Goal: Information Seeking & Learning: Learn about a topic

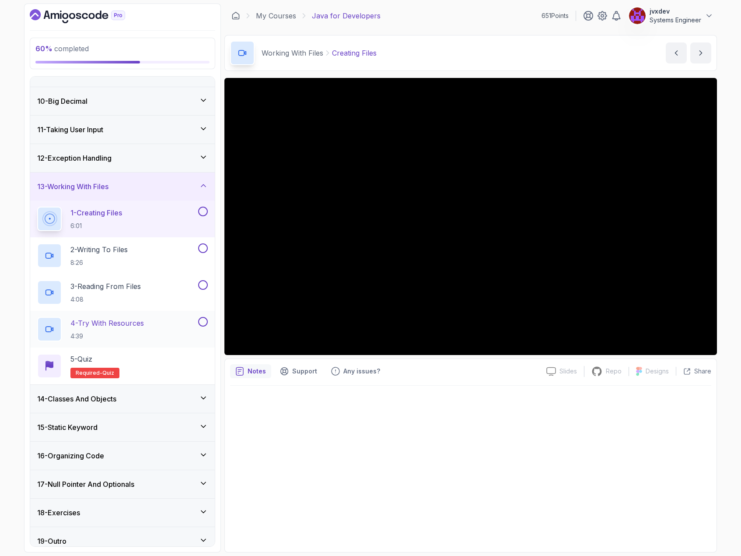
scroll to position [202, 0]
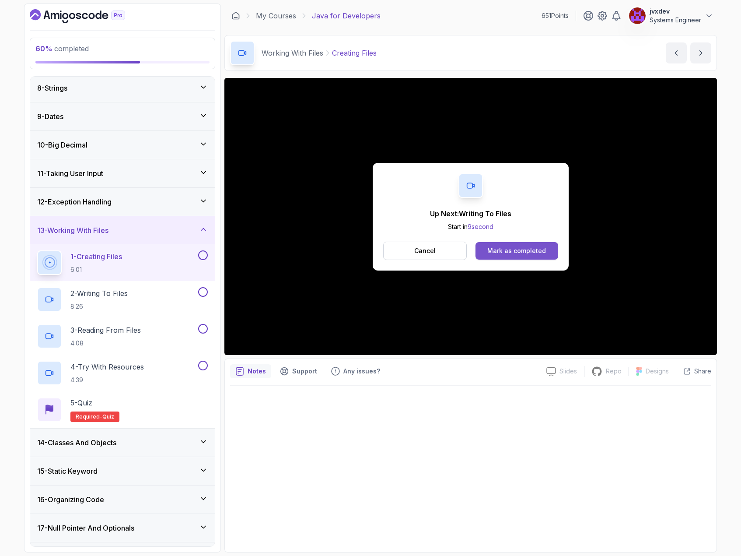
click at [549, 245] on button "Mark as completed" at bounding box center [517, 251] width 83 height 18
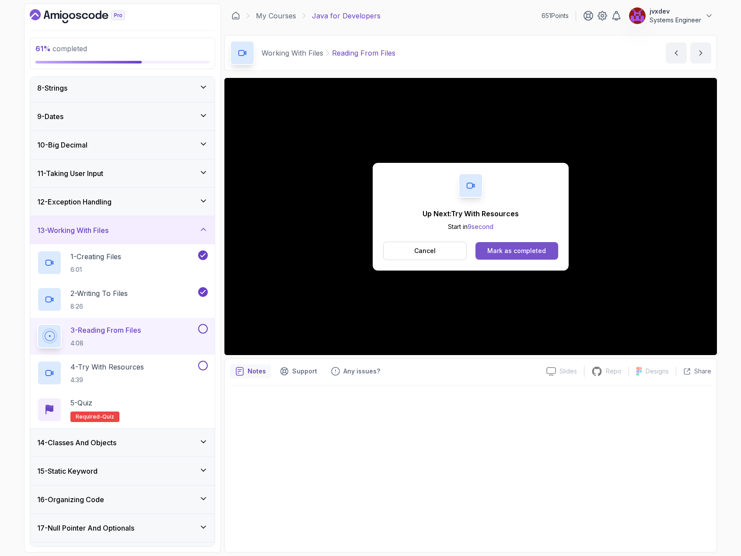
click at [517, 253] on div "Mark as completed" at bounding box center [516, 250] width 59 height 9
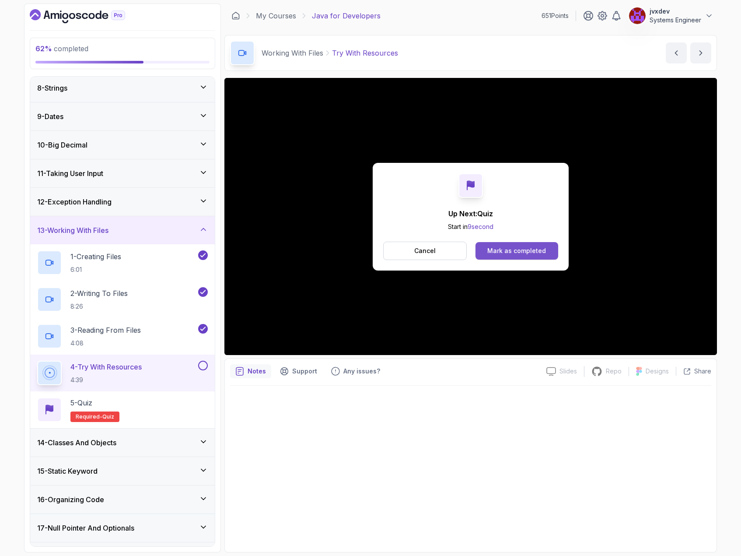
click at [529, 248] on div "Mark as completed" at bounding box center [516, 250] width 59 height 9
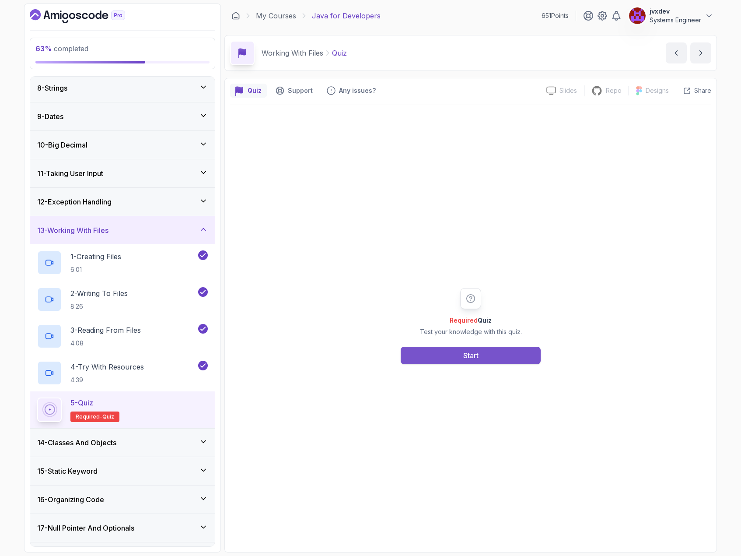
click at [492, 354] on button "Start" at bounding box center [471, 356] width 140 height 18
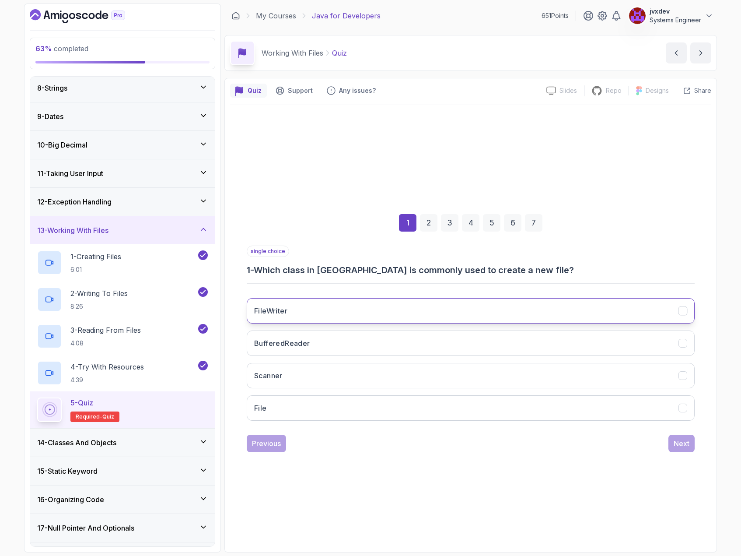
click at [434, 303] on button "FileWriter" at bounding box center [471, 310] width 448 height 25
click at [363, 402] on button "File" at bounding box center [471, 407] width 448 height 25
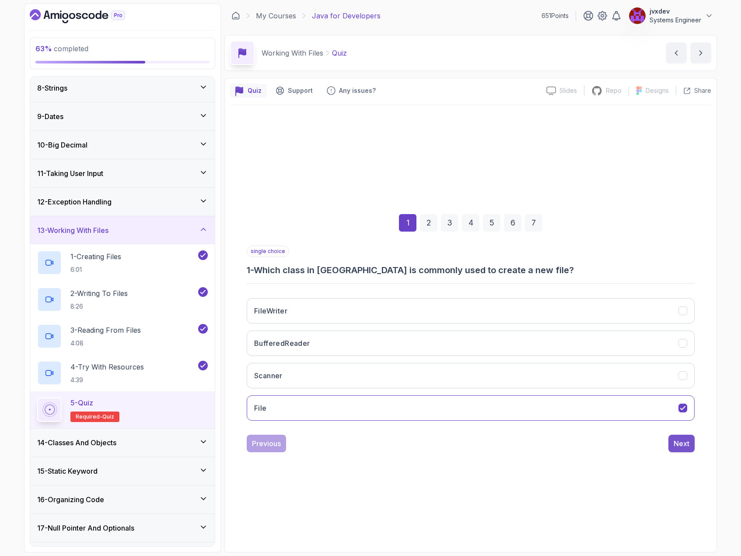
click at [679, 439] on div "Next" at bounding box center [682, 443] width 16 height 11
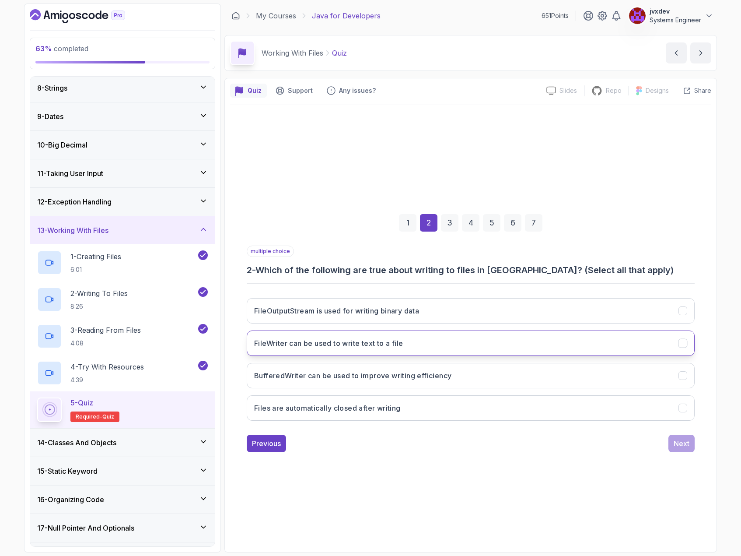
click at [414, 346] on button "FileWriter can be used to write text to a file" at bounding box center [471, 342] width 448 height 25
click at [414, 375] on h3 "BufferedWriter can be used to improve writing efficiency" at bounding box center [352, 375] width 197 height 11
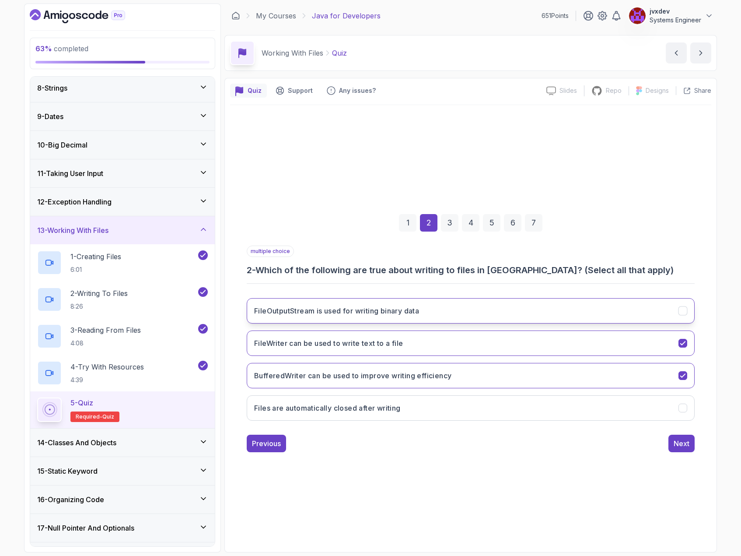
click at [417, 312] on h3 "FileOutputStream is used for writing binary data" at bounding box center [336, 310] width 165 height 11
click at [685, 445] on div "Next" at bounding box center [682, 443] width 16 height 11
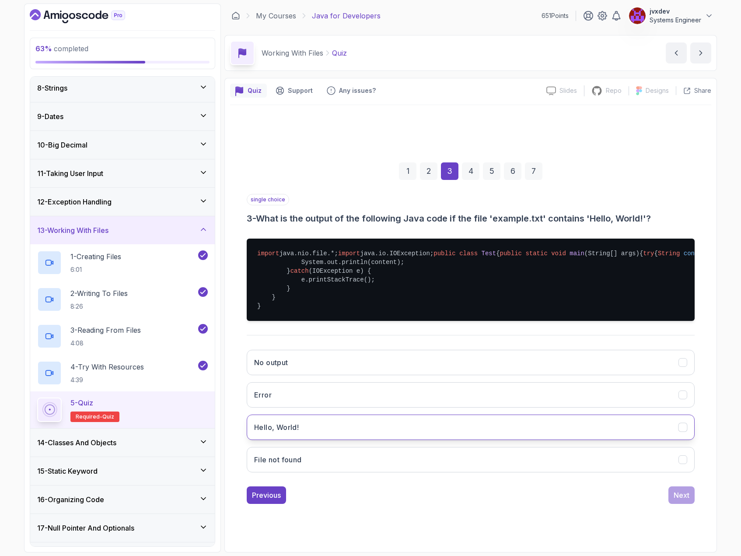
click at [332, 440] on button "Hello, World!" at bounding box center [471, 426] width 448 height 25
click at [687, 500] on div "Next" at bounding box center [682, 495] width 16 height 11
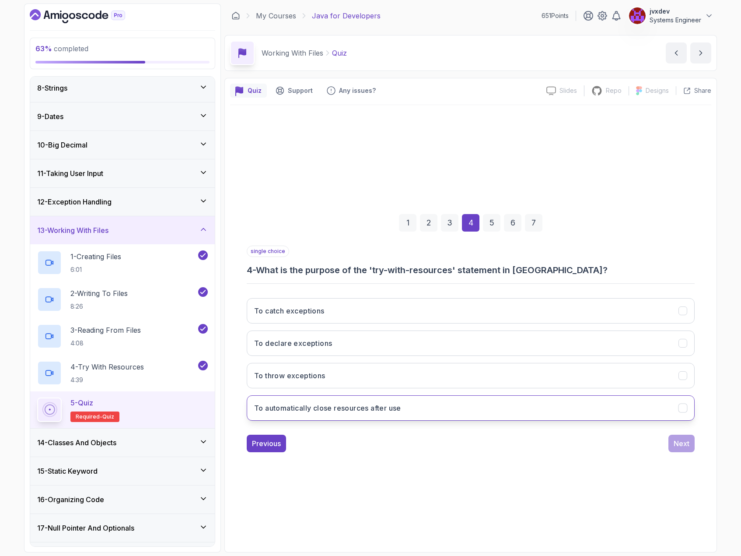
click at [422, 404] on button "To automatically close resources after use" at bounding box center [471, 407] width 448 height 25
click at [687, 445] on div "Next" at bounding box center [682, 443] width 16 height 11
click at [516, 414] on button "Files.readAllLines()" at bounding box center [471, 407] width 448 height 25
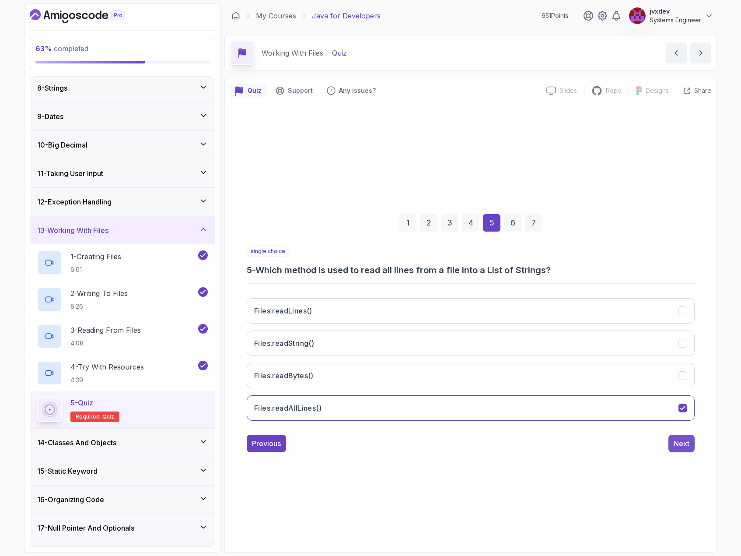
click at [684, 447] on div "Next" at bounding box center [682, 443] width 16 height 11
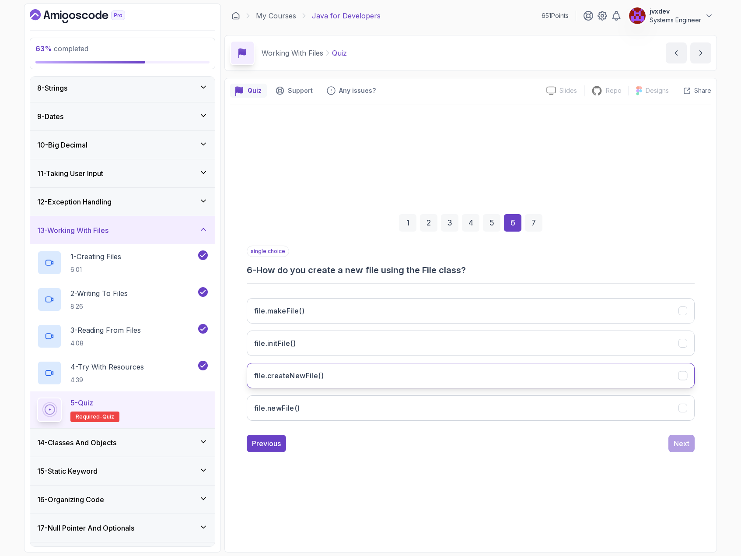
click at [367, 377] on button "file.createNewFile()" at bounding box center [471, 375] width 448 height 25
click at [680, 442] on div "Next" at bounding box center [682, 443] width 16 height 11
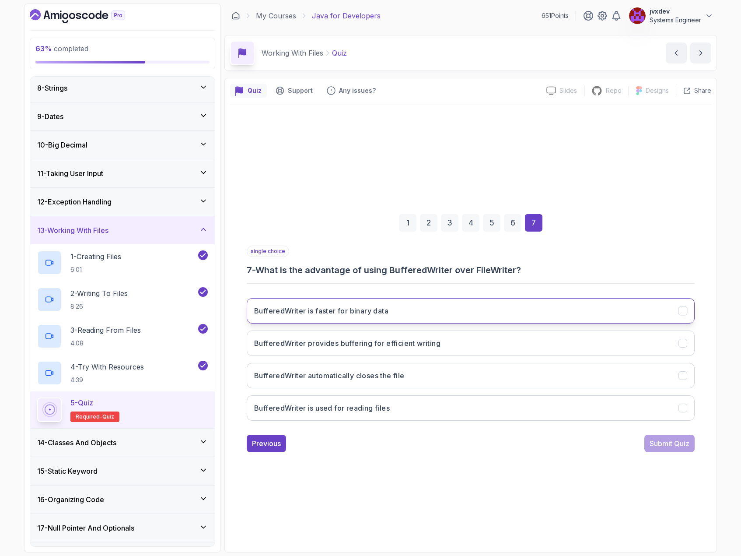
click at [414, 310] on button "BufferedWriter is faster for binary data" at bounding box center [471, 310] width 448 height 25
click at [424, 344] on h3 "BufferedWriter provides buffering for efficient writing" at bounding box center [347, 343] width 186 height 11
click at [660, 445] on div "Submit Quiz" at bounding box center [670, 443] width 40 height 11
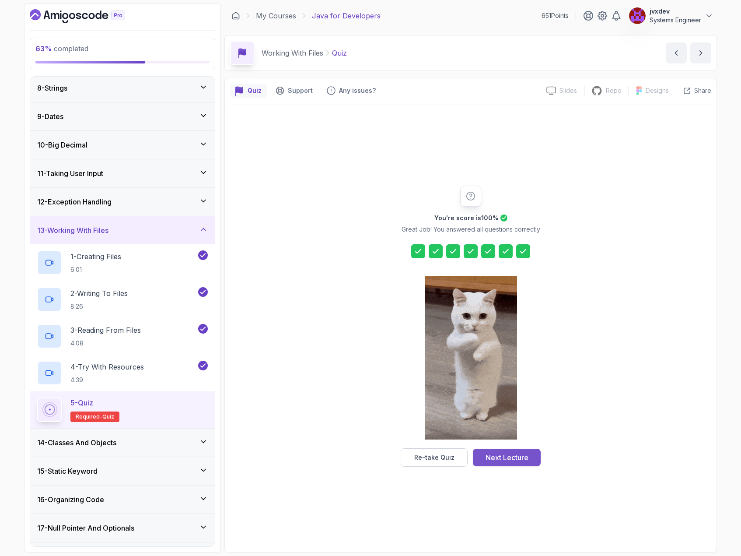
drag, startPoint x: 441, startPoint y: 457, endPoint x: 496, endPoint y: 464, distance: 55.1
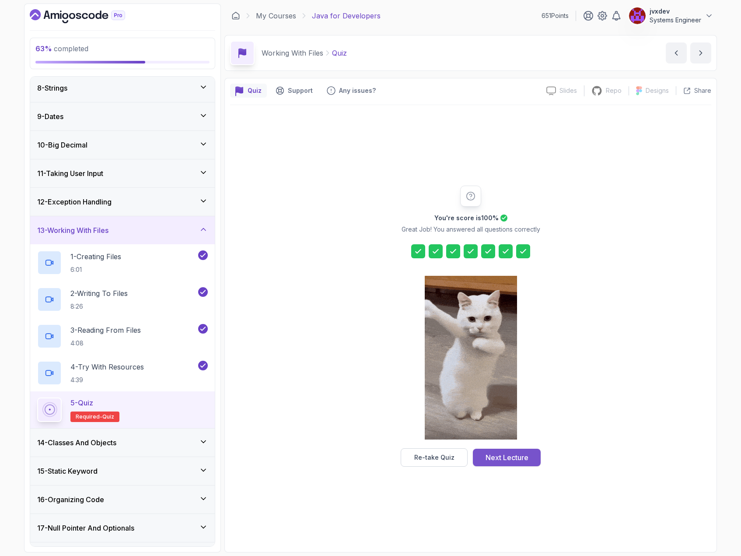
click at [480, 469] on div "You're score is 100 % Great Job! You answered all questions correctly Re-take Q…" at bounding box center [470, 325] width 481 height 441
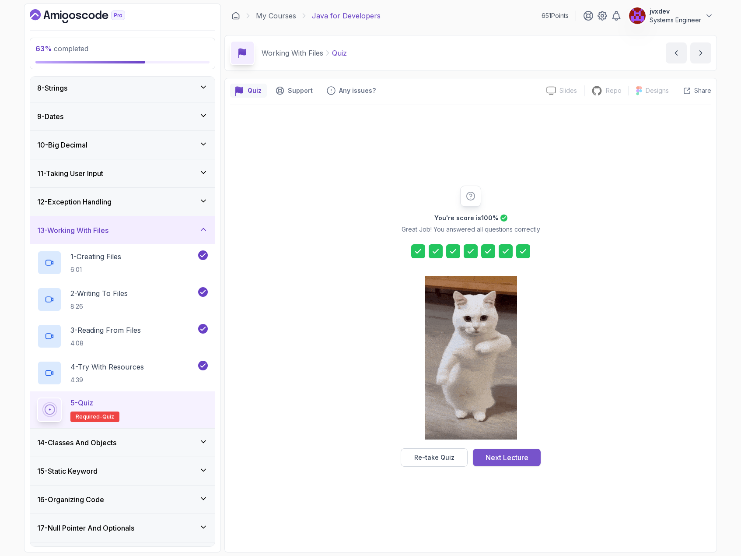
click at [497, 462] on button "Next Lecture" at bounding box center [507, 457] width 68 height 18
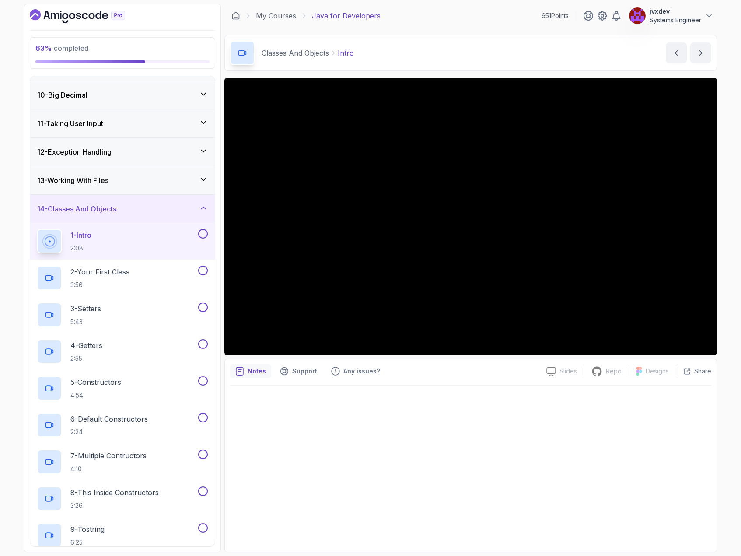
scroll to position [245, 0]
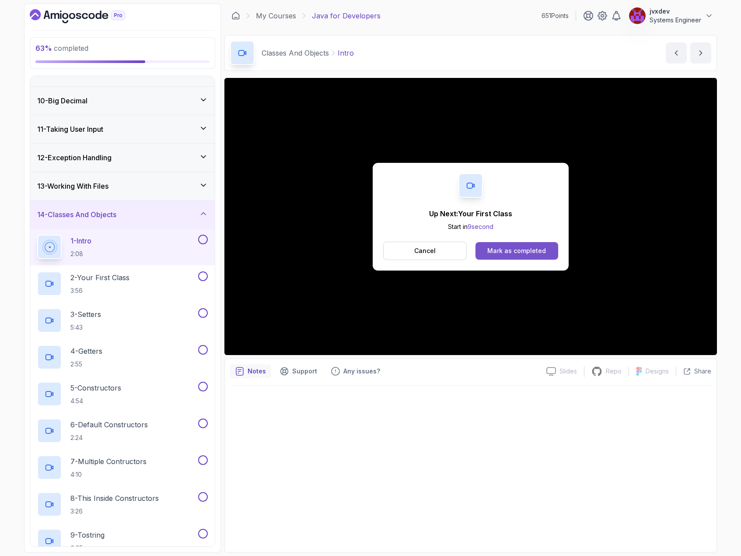
click at [515, 253] on div "Mark as completed" at bounding box center [516, 250] width 59 height 9
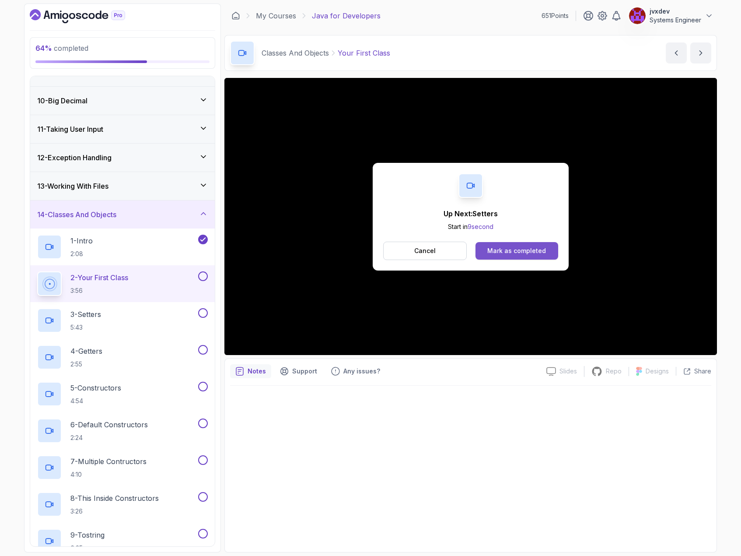
click at [543, 259] on button "Mark as completed" at bounding box center [517, 251] width 83 height 18
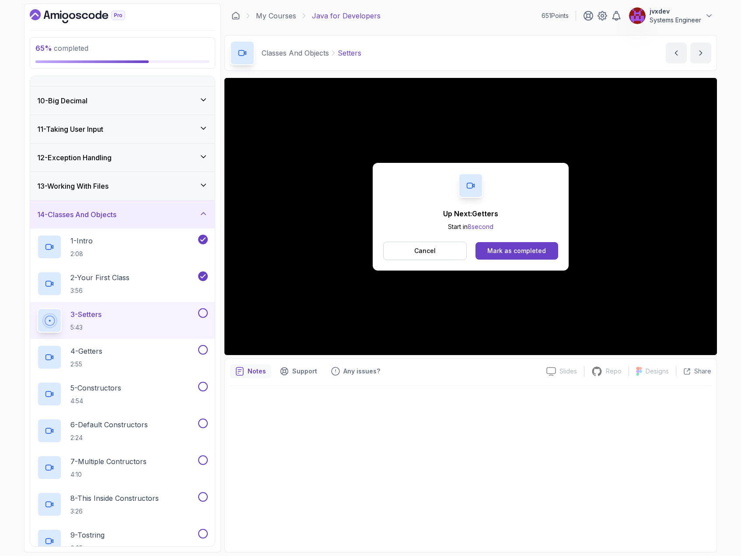
click at [499, 252] on div "Mark as completed" at bounding box center [516, 250] width 59 height 9
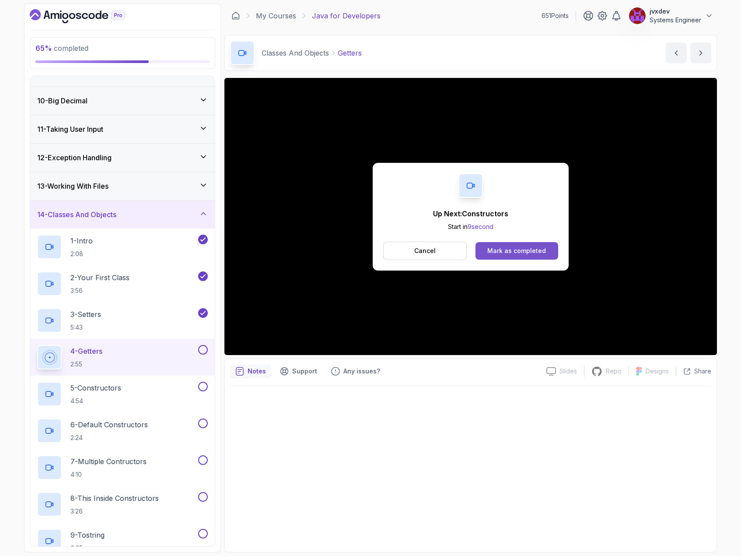
click at [519, 249] on div "Mark as completed" at bounding box center [516, 250] width 59 height 9
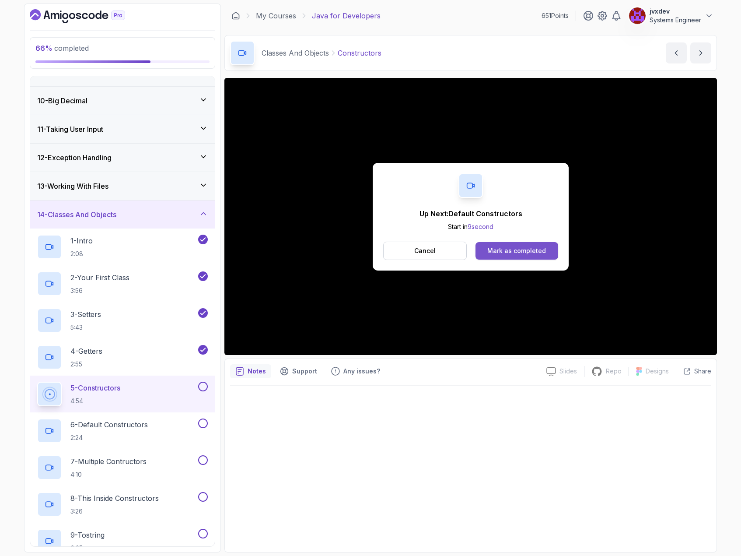
click at [515, 249] on div "Mark as completed" at bounding box center [516, 250] width 59 height 9
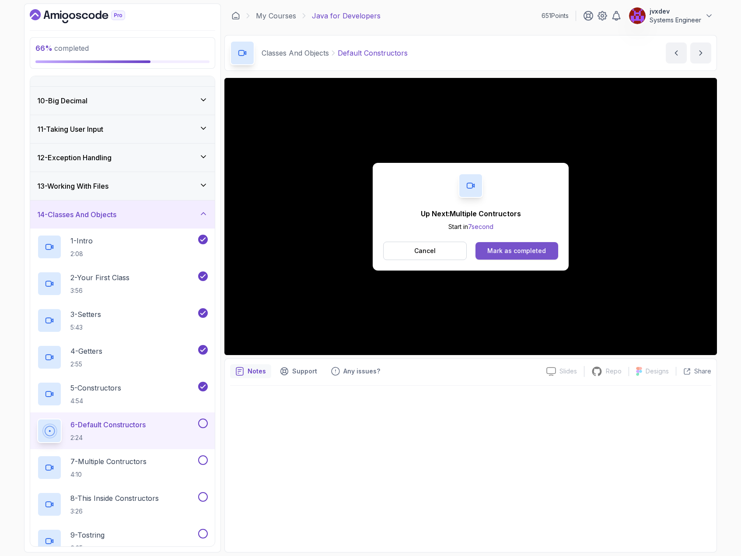
click at [513, 246] on div "Mark as completed" at bounding box center [516, 250] width 59 height 9
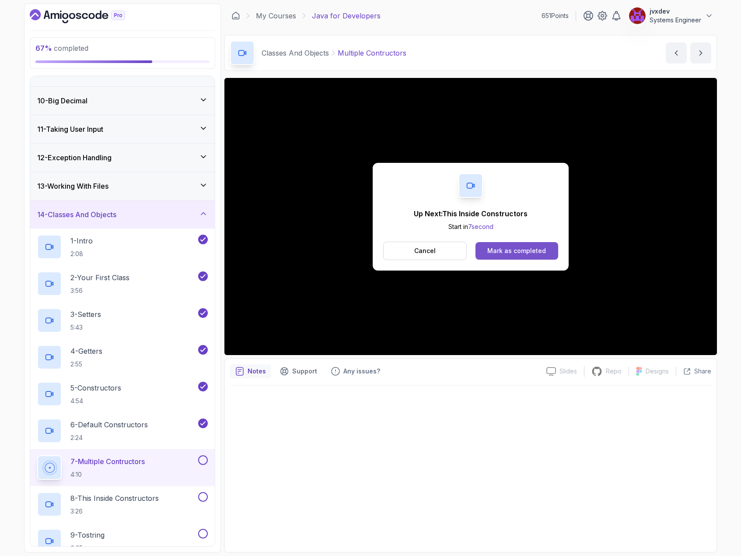
click at [532, 249] on div "Mark as completed" at bounding box center [516, 250] width 59 height 9
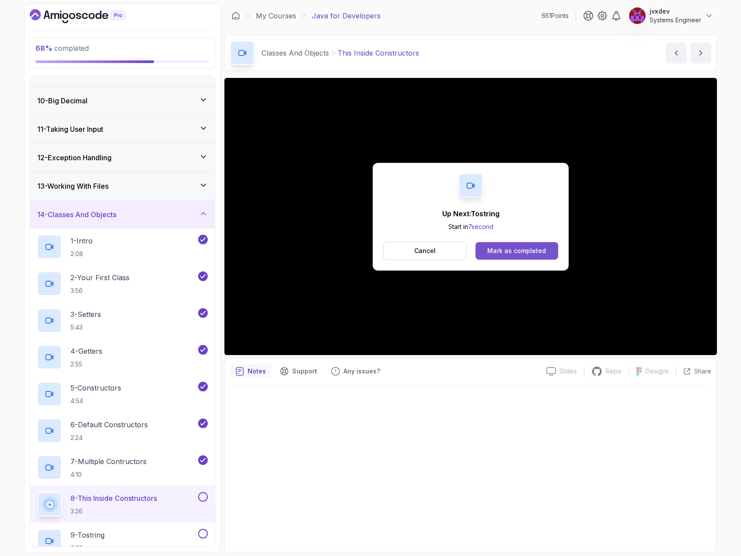
click at [522, 244] on button "Mark as completed" at bounding box center [517, 251] width 83 height 18
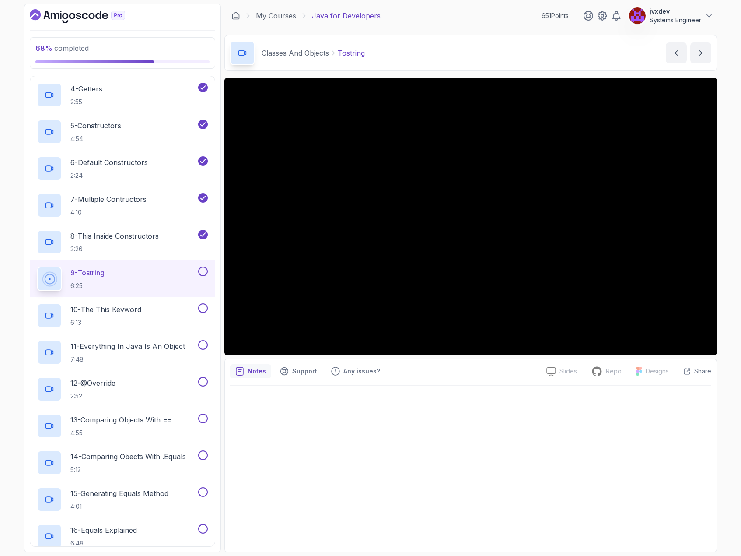
scroll to position [522, 0]
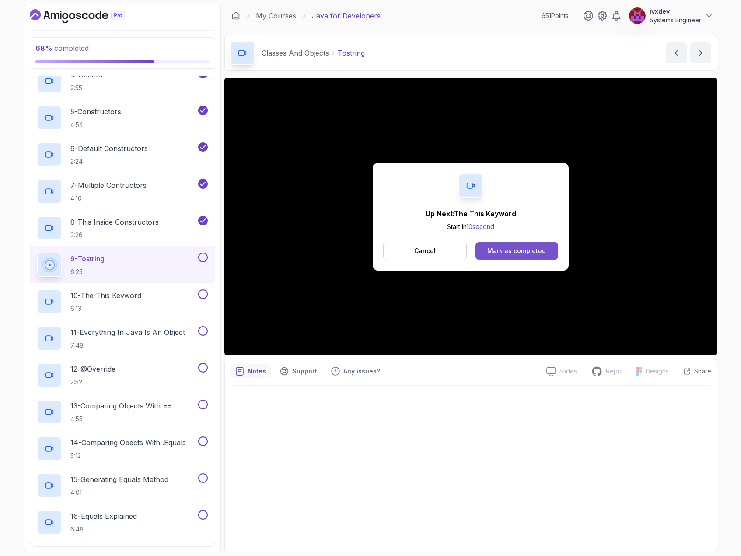
click at [536, 252] on div "Mark as completed" at bounding box center [516, 250] width 59 height 9
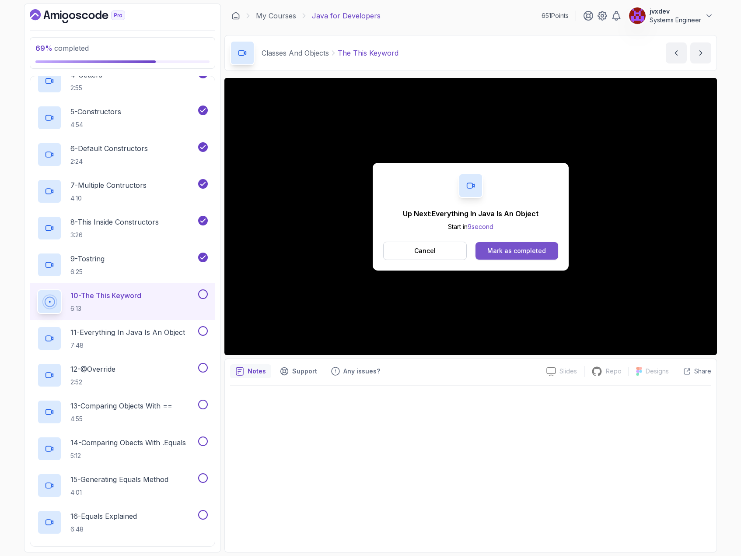
click at [520, 251] on div "Mark as completed" at bounding box center [516, 250] width 59 height 9
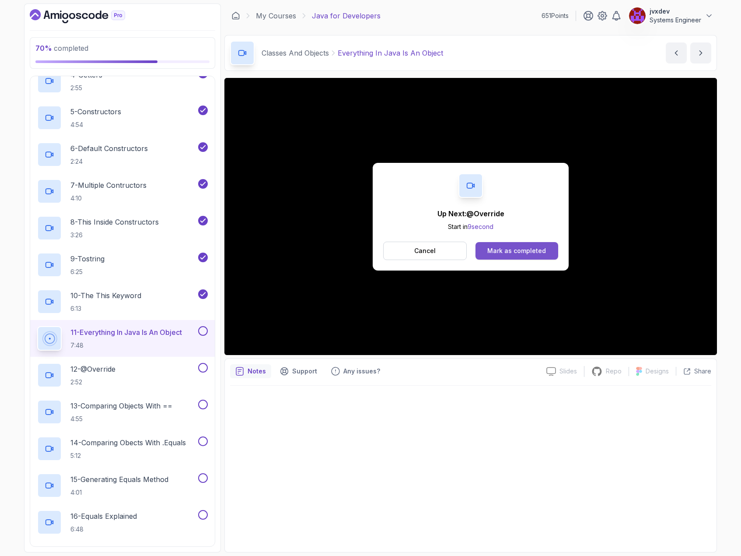
click at [533, 249] on div "Mark as completed" at bounding box center [516, 250] width 59 height 9
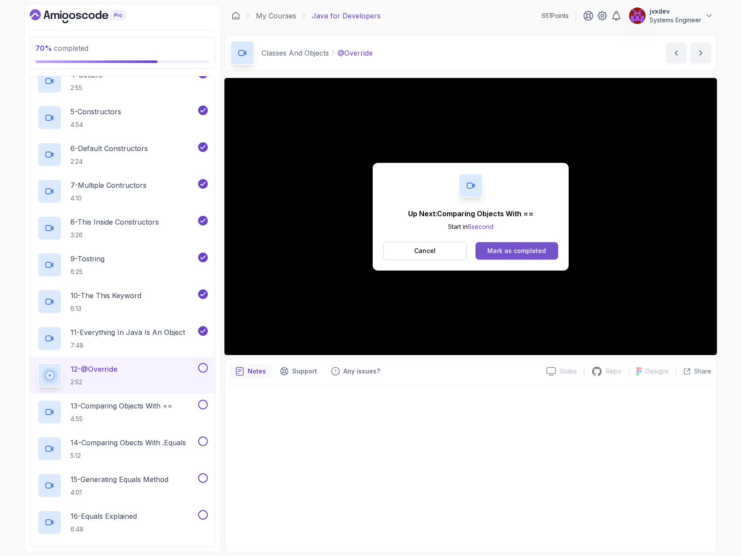
click at [538, 248] on div "Mark as completed" at bounding box center [516, 250] width 59 height 9
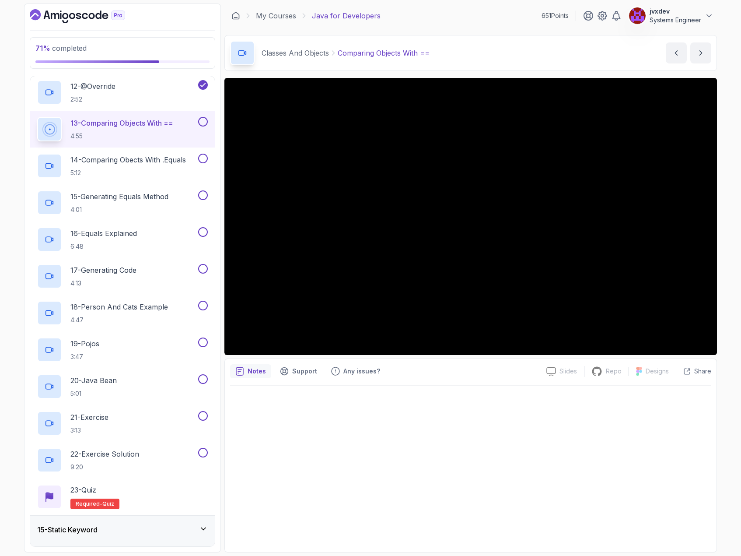
scroll to position [784, 0]
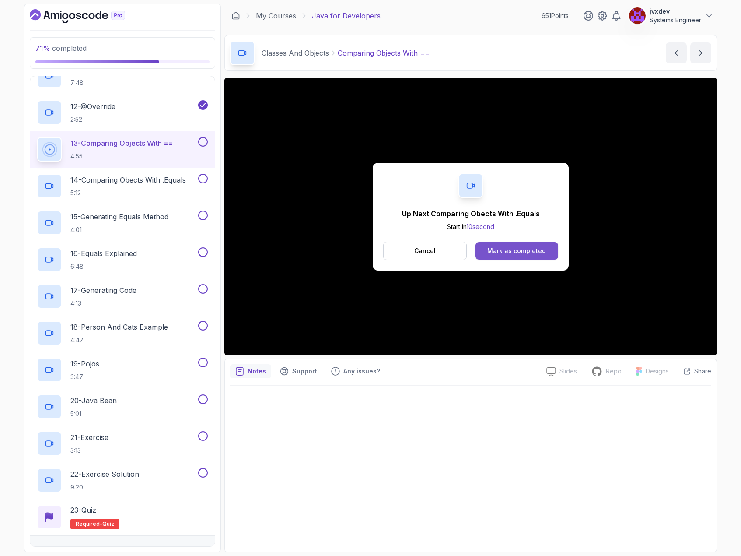
click at [531, 253] on div "Mark as completed" at bounding box center [516, 250] width 59 height 9
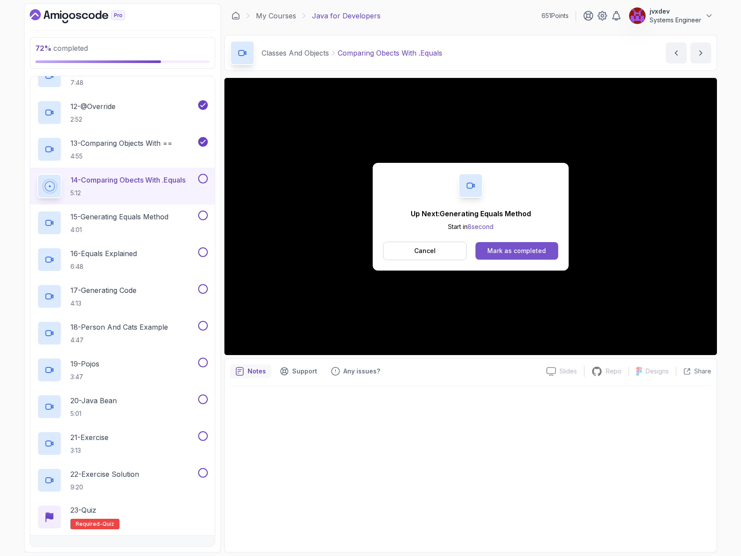
click at [514, 250] on div "Mark as completed" at bounding box center [516, 250] width 59 height 9
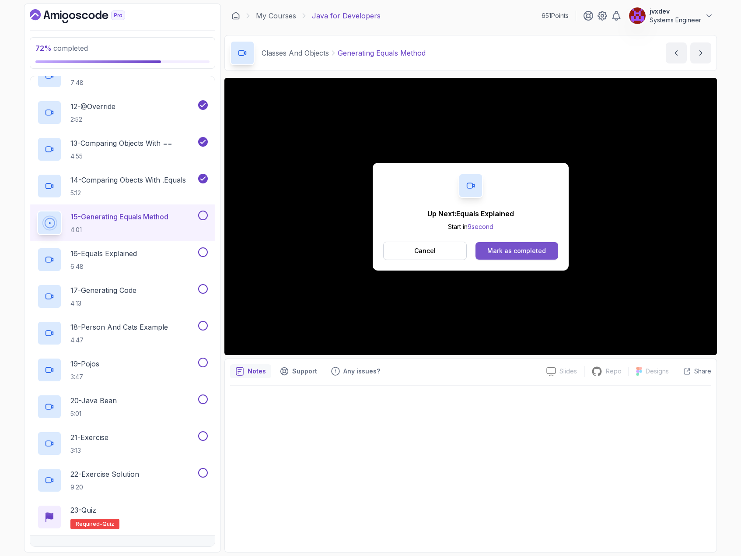
click at [540, 248] on div "Mark as completed" at bounding box center [516, 250] width 59 height 9
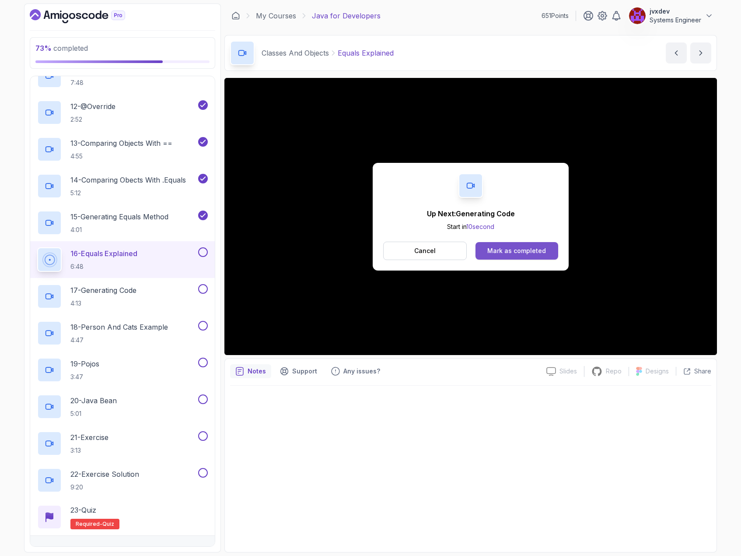
click at [515, 250] on div "Mark as completed" at bounding box center [516, 250] width 59 height 9
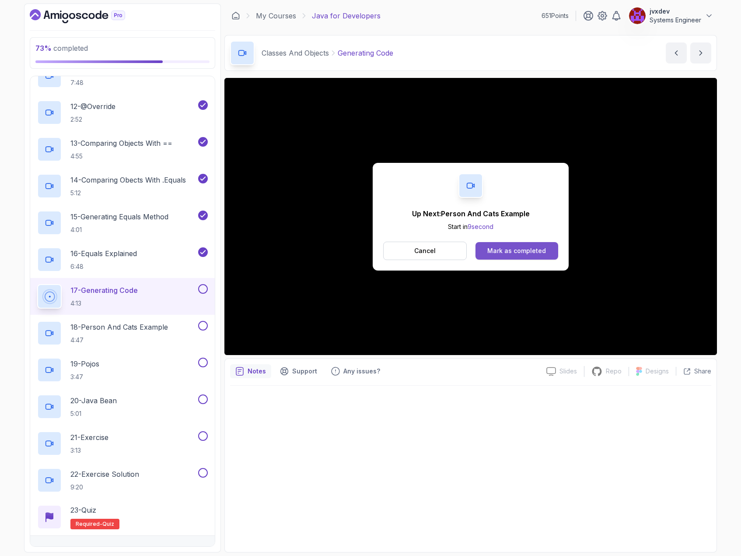
click at [545, 251] on button "Mark as completed" at bounding box center [517, 251] width 83 height 18
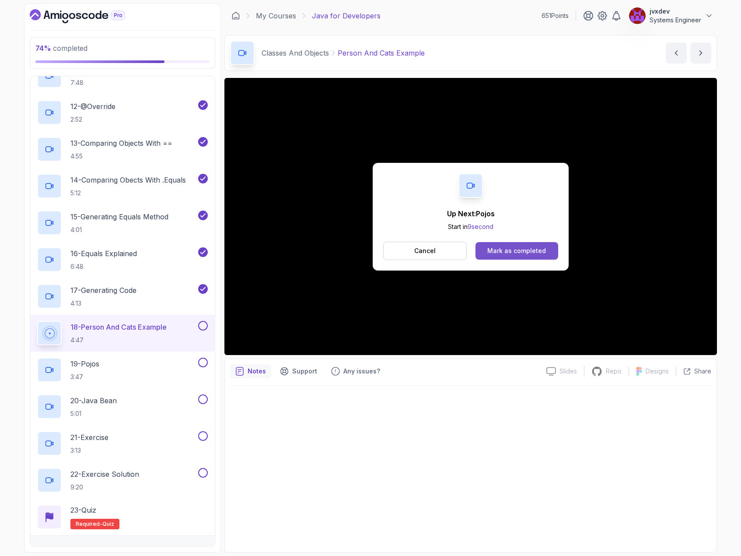
click at [541, 252] on div "Mark as completed" at bounding box center [516, 250] width 59 height 9
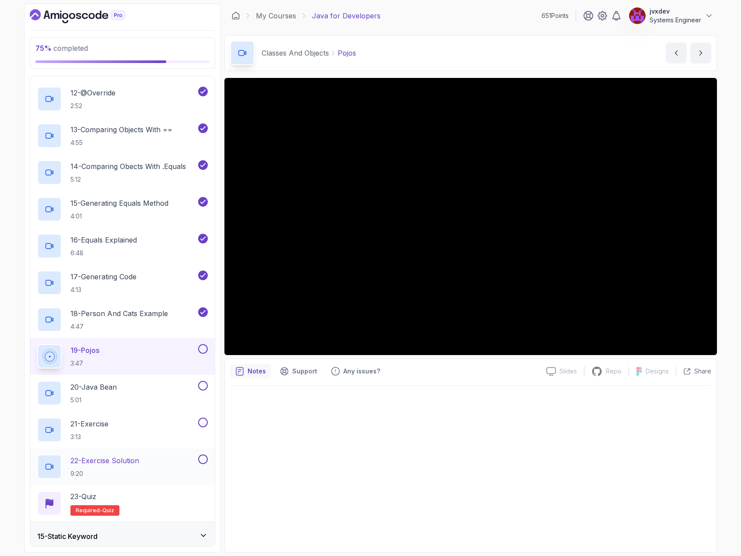
scroll to position [784, 0]
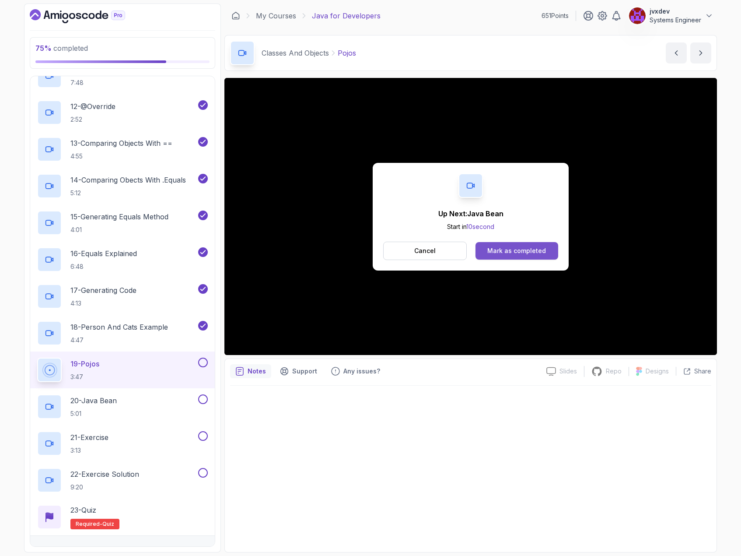
click at [523, 249] on div "Mark as completed" at bounding box center [516, 250] width 59 height 9
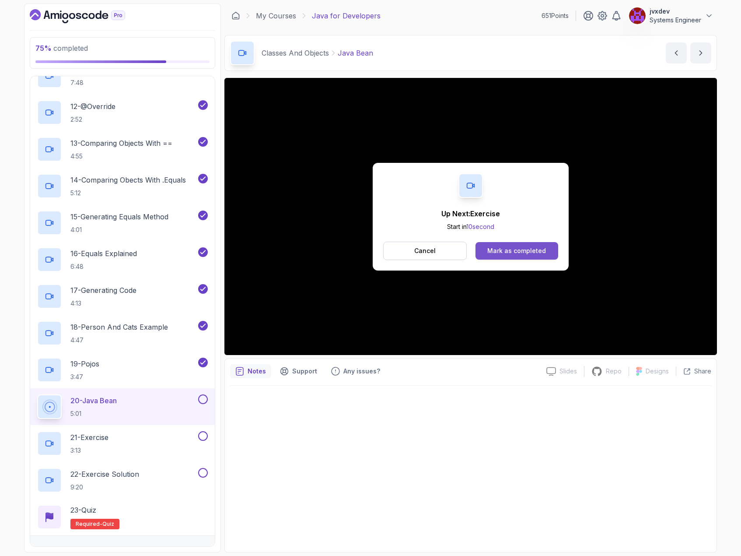
click at [538, 250] on div "Mark as completed" at bounding box center [516, 250] width 59 height 9
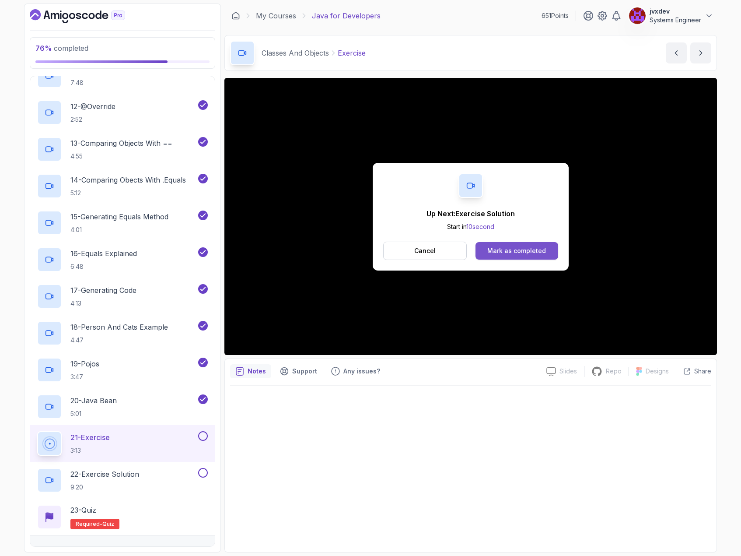
click at [514, 250] on div "Mark as completed" at bounding box center [516, 250] width 59 height 9
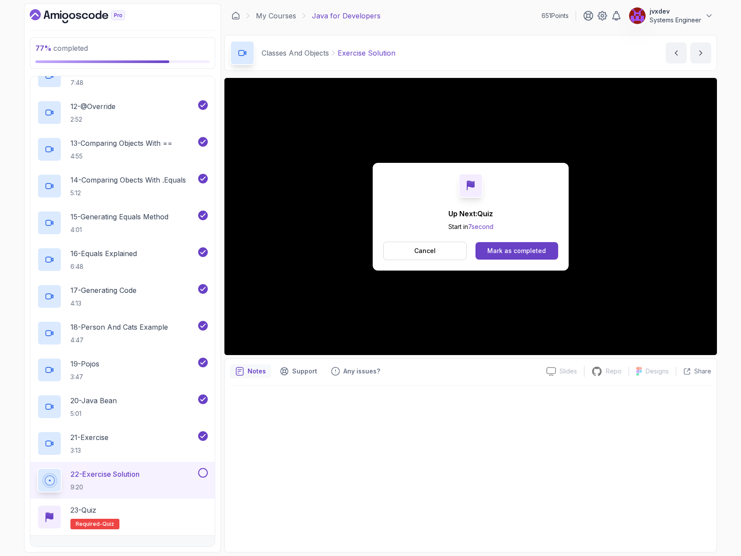
click at [497, 252] on div "Mark as completed" at bounding box center [516, 250] width 59 height 9
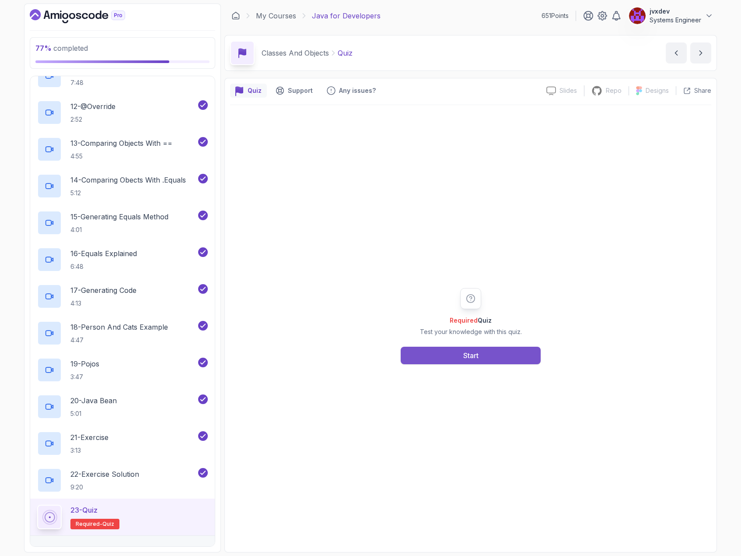
click at [511, 358] on button "Start" at bounding box center [471, 356] width 140 height 18
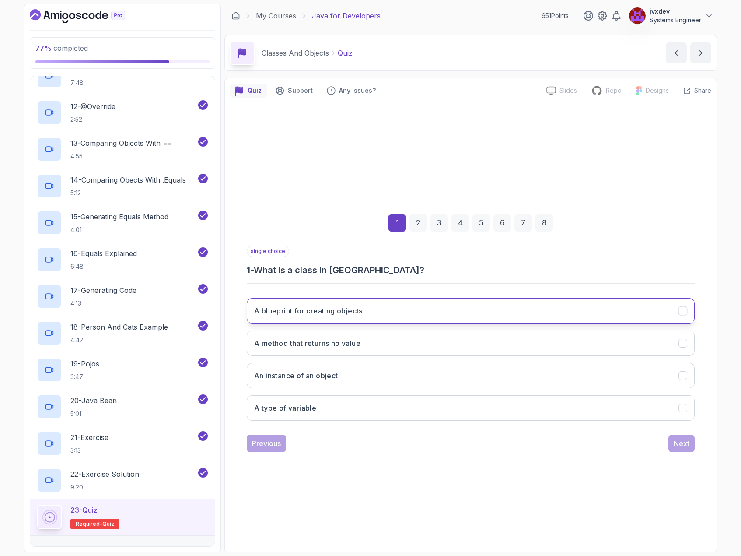
click at [385, 311] on button "A blueprint for creating objects" at bounding box center [471, 310] width 448 height 25
click at [689, 442] on div "Next" at bounding box center [682, 443] width 16 height 11
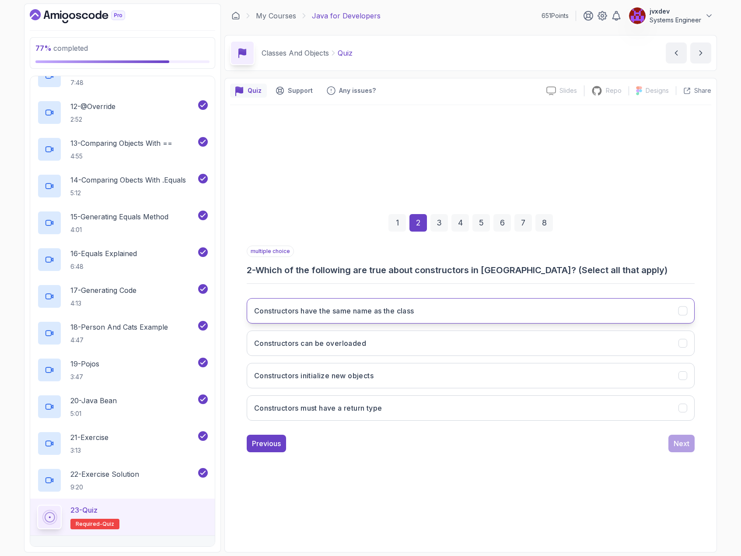
click at [460, 308] on button "Constructors have the same name as the class" at bounding box center [471, 310] width 448 height 25
click at [416, 344] on button "Constructors can be overloaded" at bounding box center [471, 342] width 448 height 25
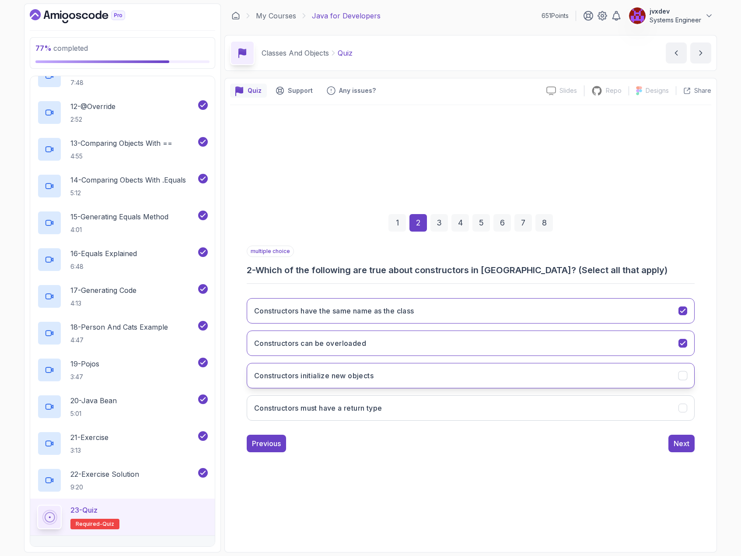
click at [413, 369] on button "Constructors initialize new objects" at bounding box center [471, 375] width 448 height 25
click at [676, 443] on div "Next" at bounding box center [682, 443] width 16 height 11
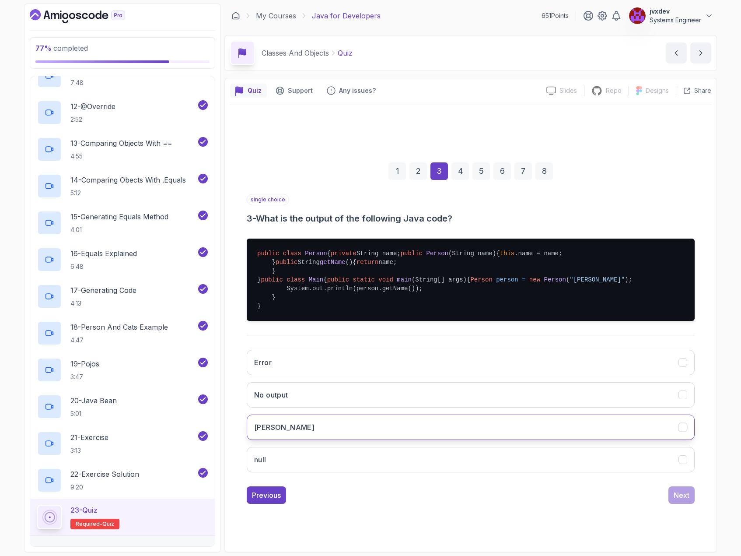
click at [364, 440] on button "[PERSON_NAME]" at bounding box center [471, 426] width 448 height 25
click at [676, 500] on div "Next" at bounding box center [682, 495] width 16 height 11
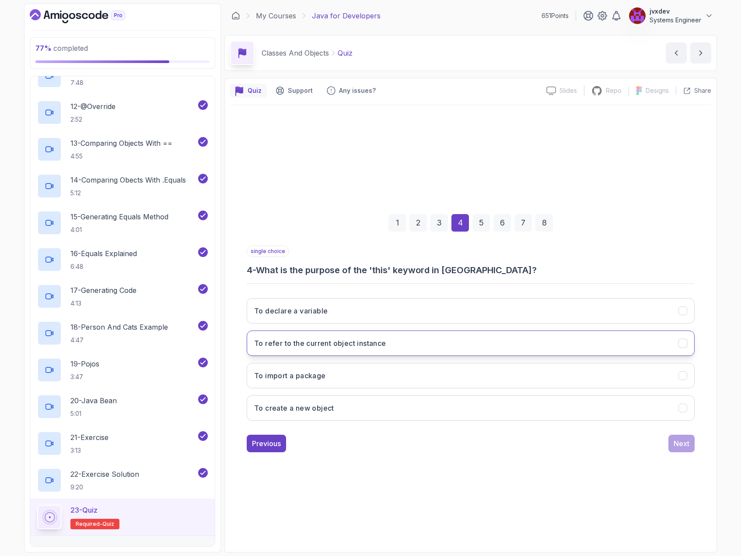
click at [396, 344] on button "To refer to the current object instance" at bounding box center [471, 342] width 448 height 25
click at [675, 445] on div "Next" at bounding box center [682, 443] width 16 height 11
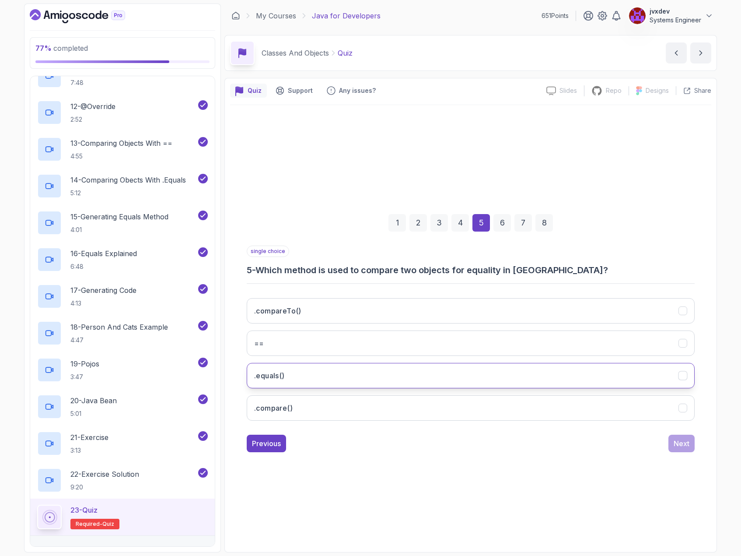
click at [383, 371] on button ".equals()" at bounding box center [471, 375] width 448 height 25
click at [688, 446] on div "Next" at bounding box center [682, 443] width 16 height 11
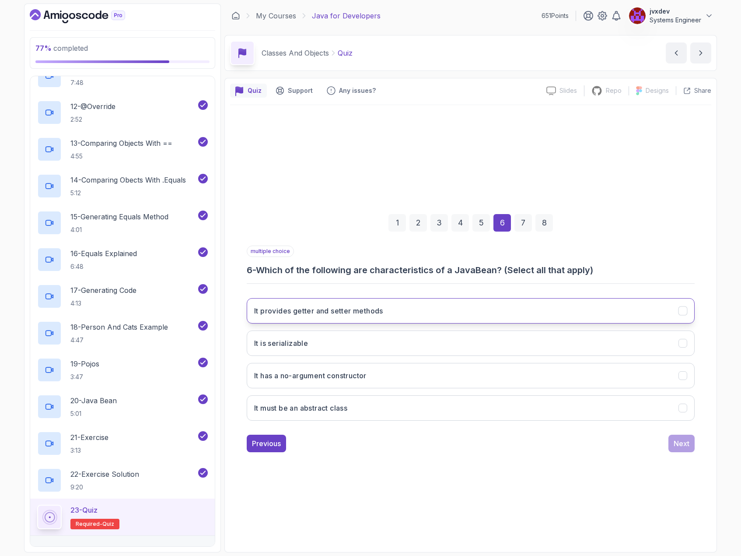
click at [398, 308] on button "It provides getter and setter methods" at bounding box center [471, 310] width 448 height 25
click at [385, 336] on button "It is serializable" at bounding box center [471, 342] width 448 height 25
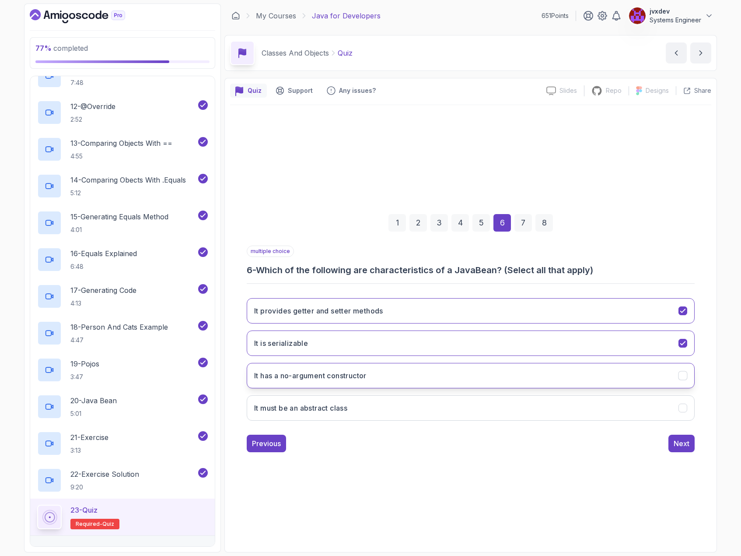
click at [273, 378] on h3 "It has a no-argument constructor" at bounding box center [310, 375] width 112 height 11
click at [676, 439] on div "Next" at bounding box center [682, 443] width 16 height 11
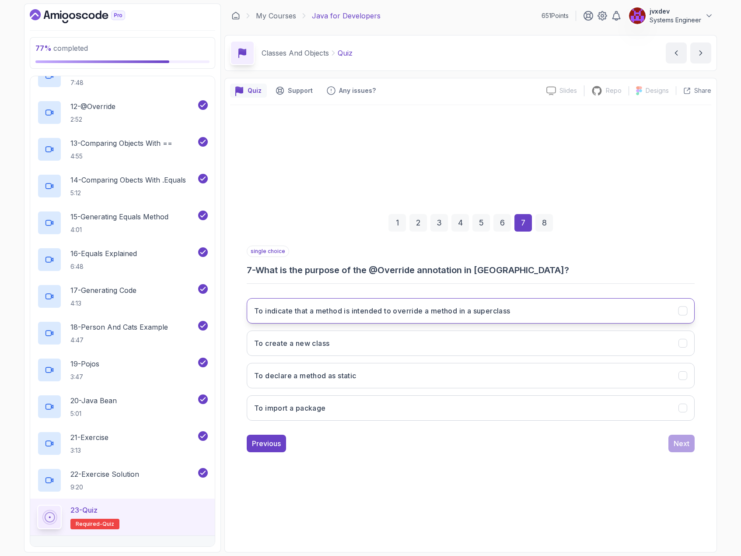
click at [400, 304] on button "To indicate that a method is intended to override a method in a superclass" at bounding box center [471, 310] width 448 height 25
click at [676, 445] on div "Next" at bounding box center [682, 443] width 16 height 11
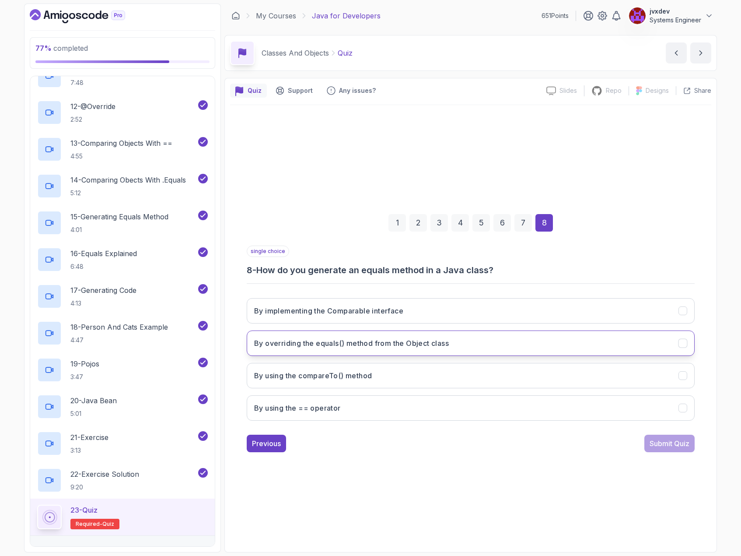
click at [431, 348] on h3 "By overriding the equals() method from the Object class" at bounding box center [351, 343] width 195 height 11
click at [675, 440] on div "Submit Quiz" at bounding box center [670, 443] width 40 height 11
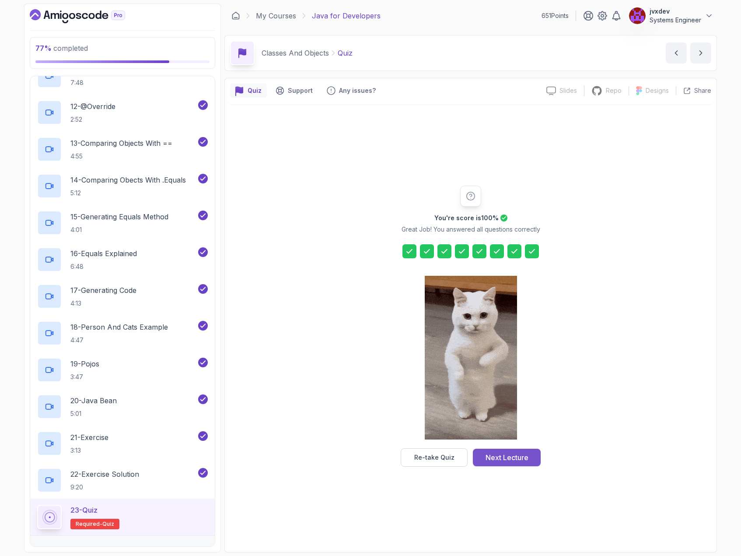
click at [532, 456] on button "Next Lecture" at bounding box center [507, 457] width 68 height 18
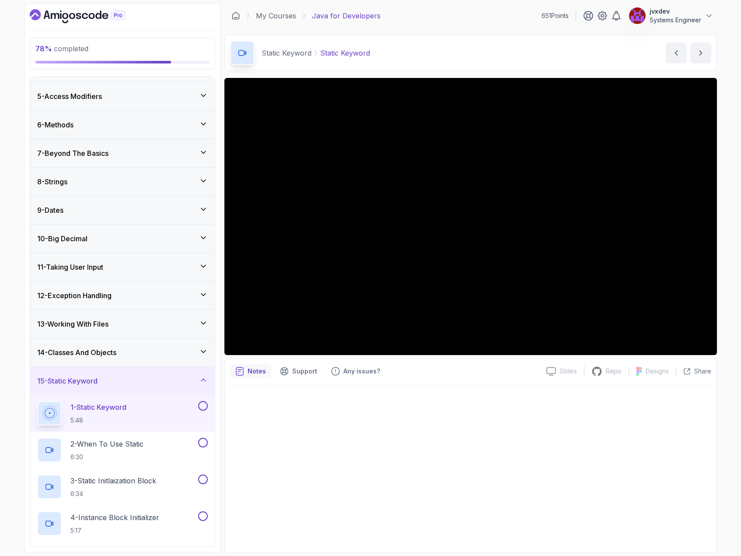
scroll to position [202, 0]
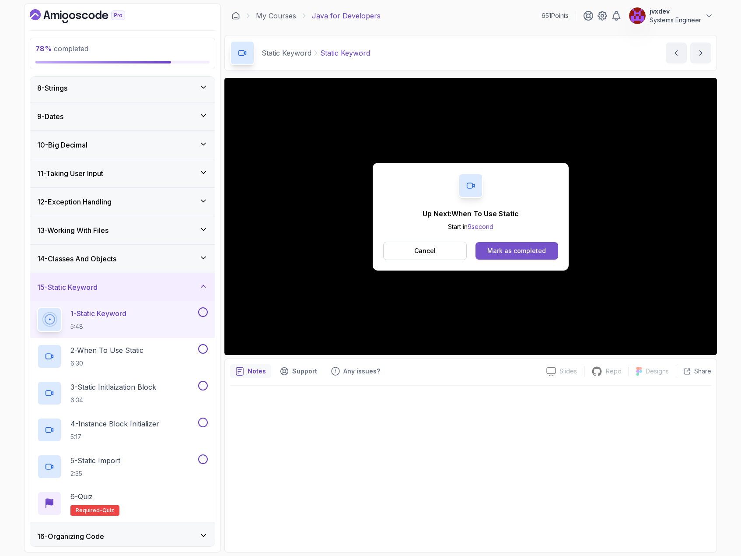
click at [552, 247] on button "Mark as completed" at bounding box center [517, 251] width 83 height 18
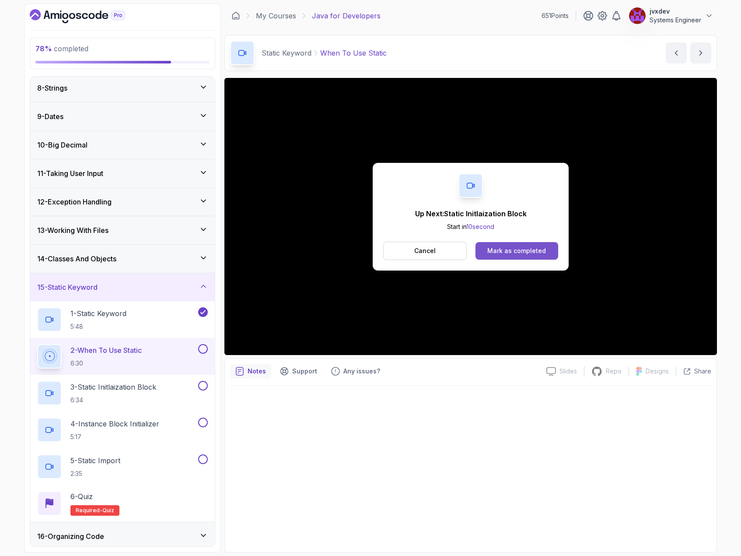
click at [512, 253] on div "Mark as completed" at bounding box center [516, 250] width 59 height 9
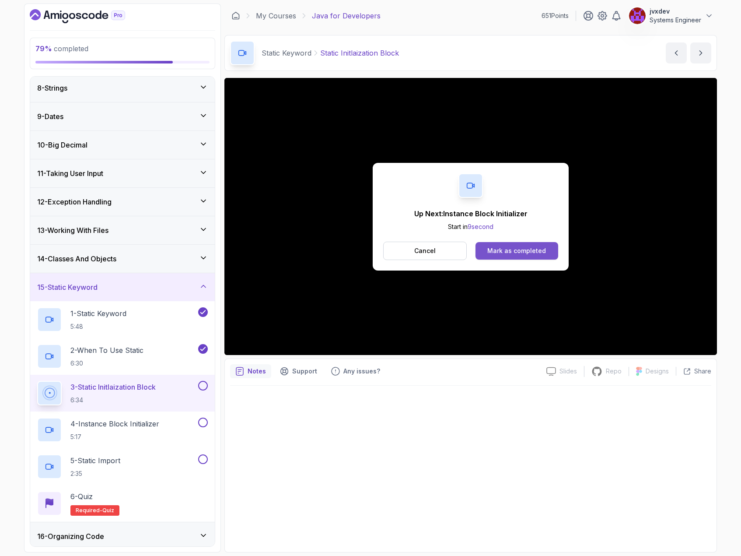
click at [509, 253] on div "Mark as completed" at bounding box center [516, 250] width 59 height 9
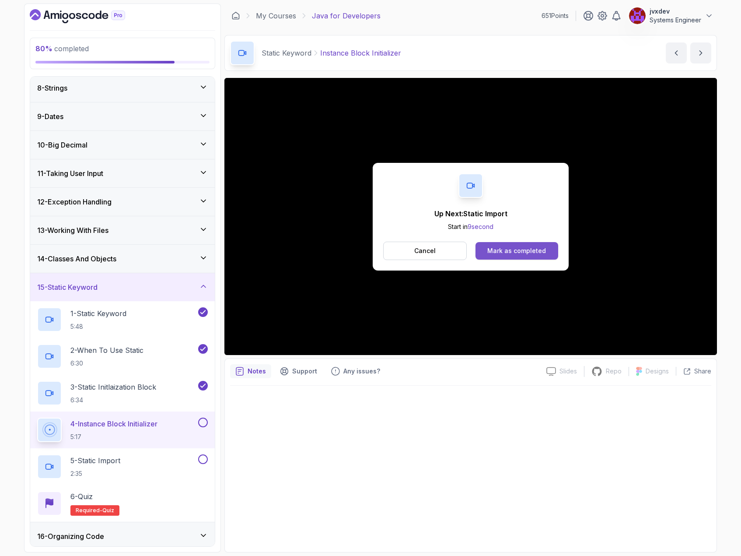
click at [552, 252] on button "Mark as completed" at bounding box center [517, 251] width 83 height 18
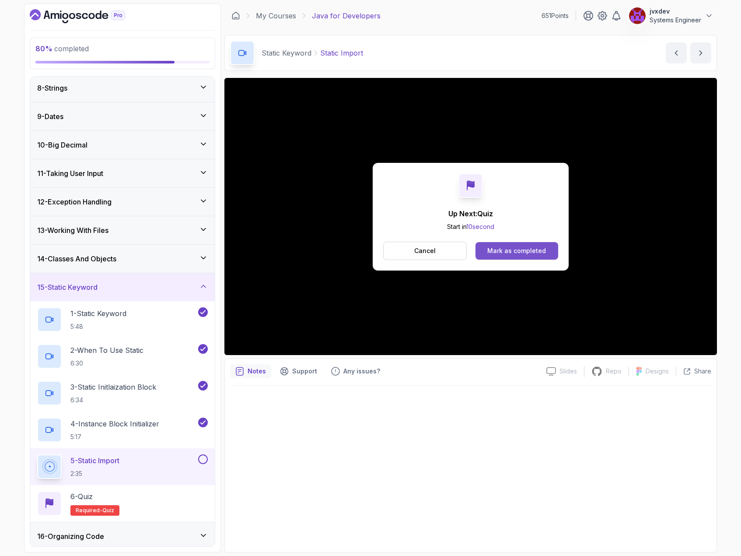
click at [516, 252] on div "Mark as completed" at bounding box center [516, 250] width 59 height 9
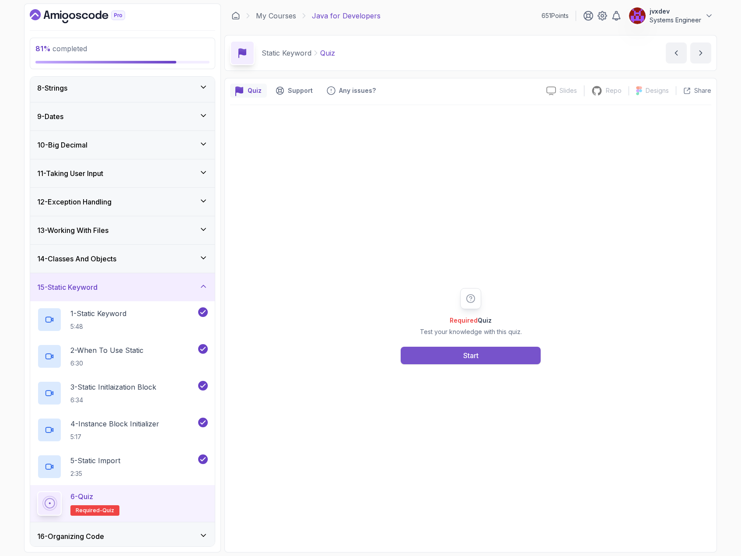
click at [459, 353] on button "Start" at bounding box center [471, 356] width 140 height 18
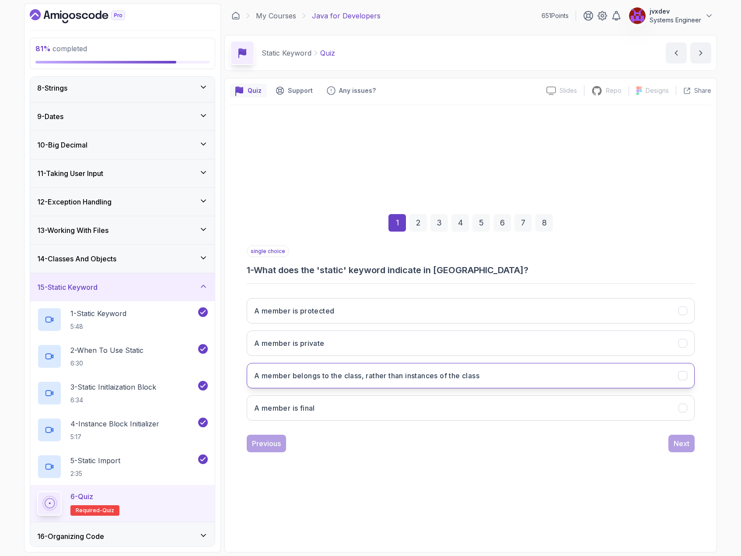
click at [448, 375] on h3 "A member belongs to the class, rather than instances of the class" at bounding box center [366, 375] width 225 height 11
click at [686, 447] on div "Next" at bounding box center [682, 443] width 16 height 11
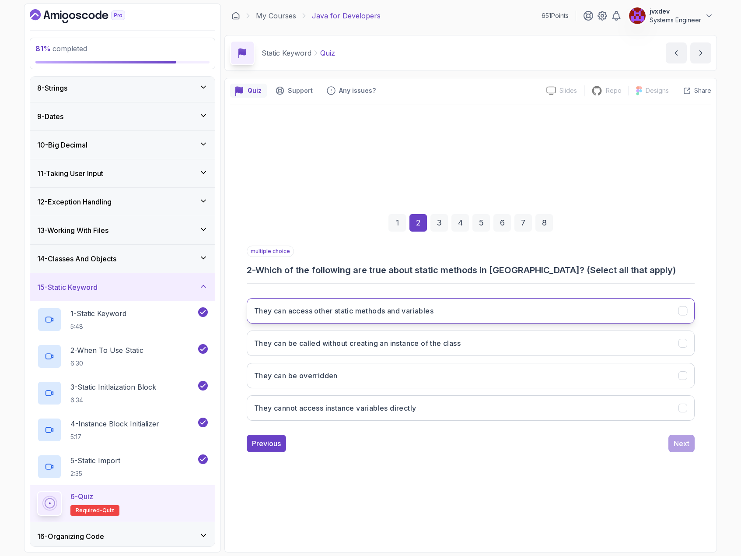
click at [413, 310] on h3 "They can access other static methods and variables" at bounding box center [343, 310] width 179 height 11
click at [395, 347] on h3 "They can be called without creating an instance of the class" at bounding box center [357, 343] width 207 height 11
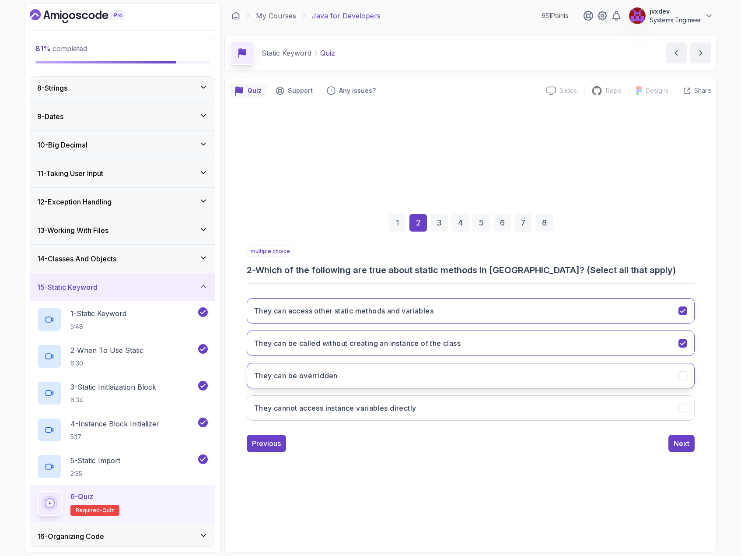
click at [402, 382] on button "They can be overridden" at bounding box center [471, 375] width 448 height 25
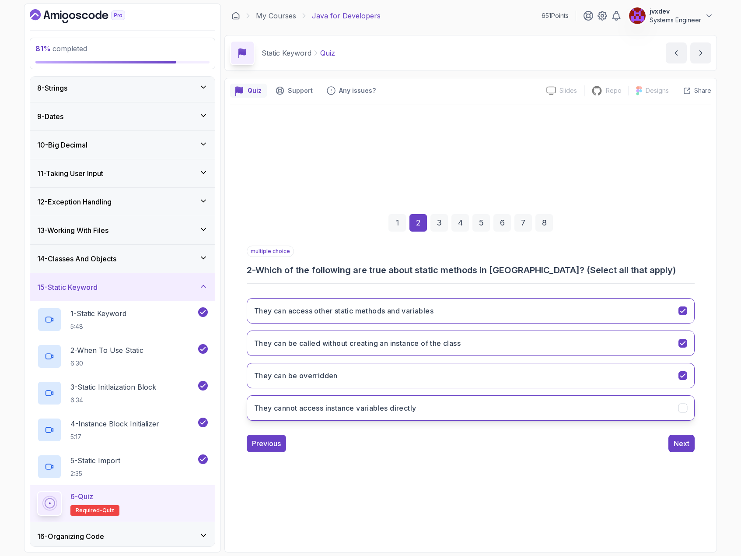
click at [397, 403] on h3 "They cannot access instance variables directly" at bounding box center [335, 408] width 162 height 11
click at [683, 441] on div "Next" at bounding box center [682, 443] width 16 height 11
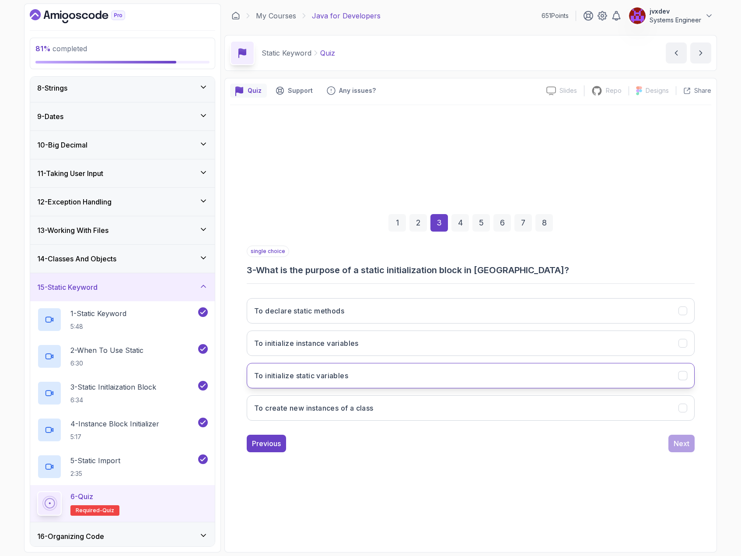
click at [420, 370] on button "To initialize static variables" at bounding box center [471, 375] width 448 height 25
click at [681, 448] on div "Next" at bounding box center [682, 443] width 16 height 11
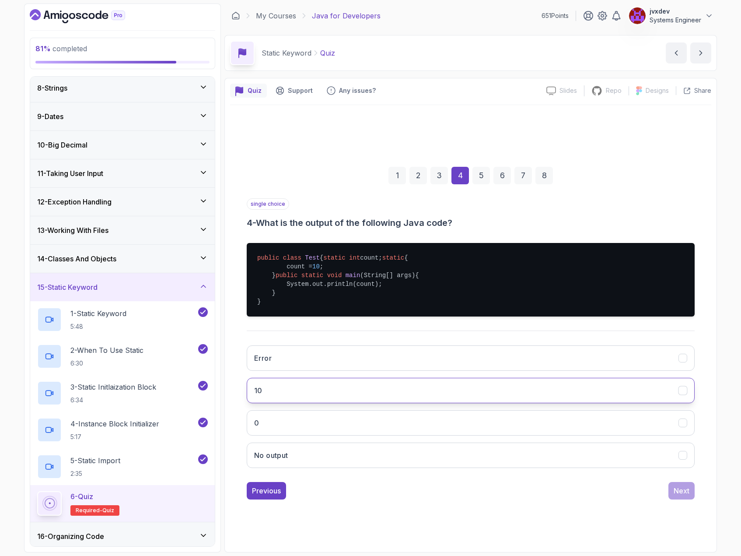
click at [327, 398] on button "10" at bounding box center [471, 390] width 448 height 25
click at [685, 496] on div "Next" at bounding box center [682, 490] width 16 height 11
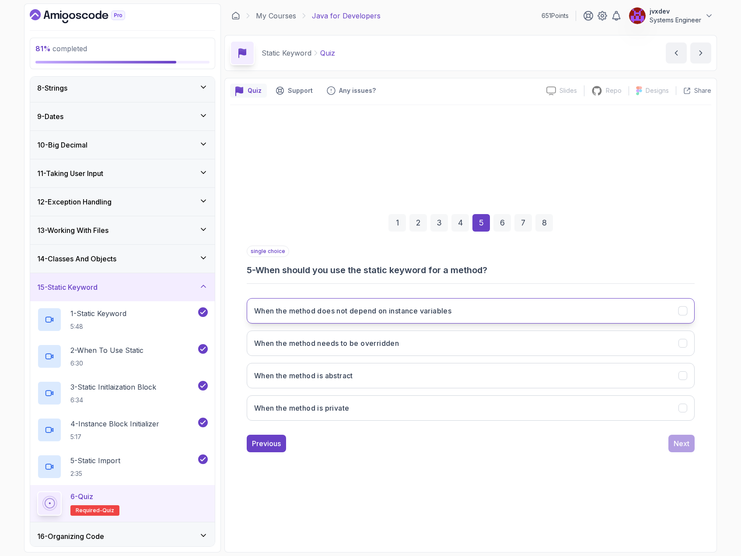
click at [428, 308] on h3 "When the method does not depend on instance variables" at bounding box center [352, 310] width 197 height 11
click at [684, 445] on div "Next" at bounding box center [682, 443] width 16 height 11
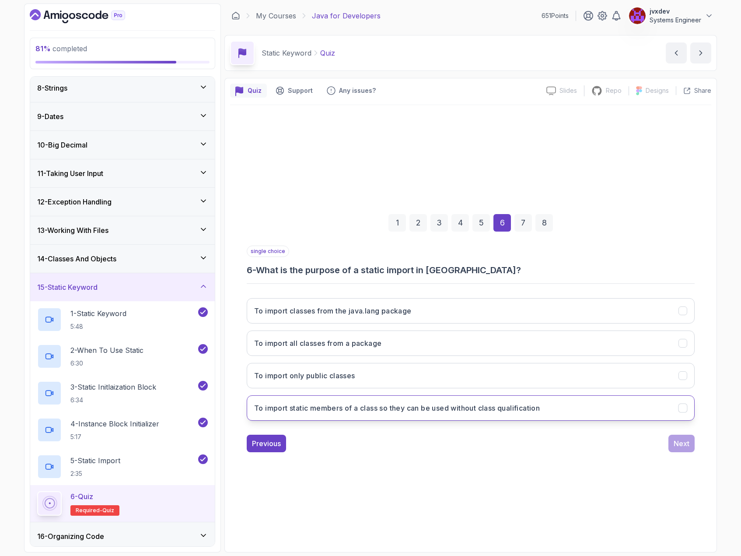
click at [460, 414] on button "To import static members of a class so they can be used without class qualifica…" at bounding box center [471, 407] width 448 height 25
click at [678, 441] on div "Next" at bounding box center [682, 443] width 16 height 11
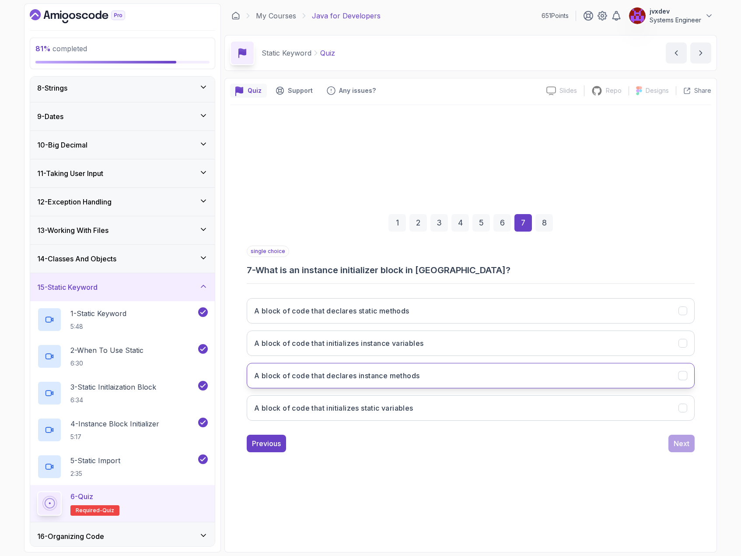
click at [476, 376] on button "A block of code that declares instance methods" at bounding box center [471, 375] width 448 height 25
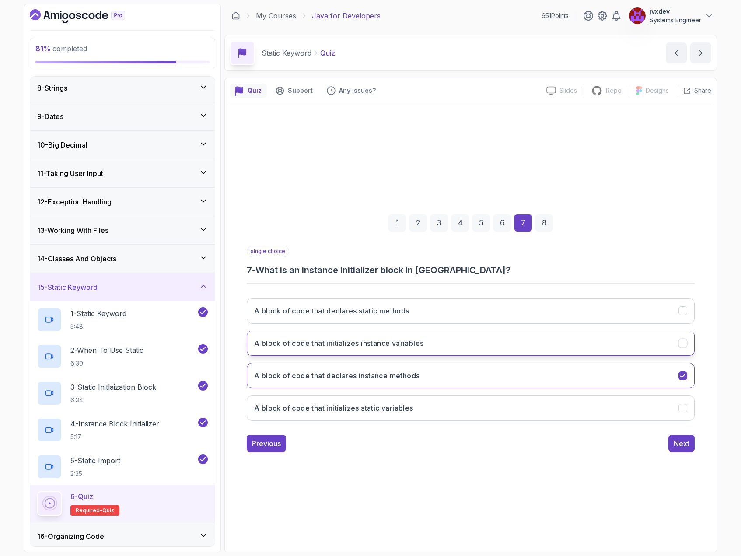
click at [471, 343] on button "A block of code that initializes instance variables" at bounding box center [471, 342] width 448 height 25
click at [682, 444] on div "Next" at bounding box center [682, 443] width 16 height 11
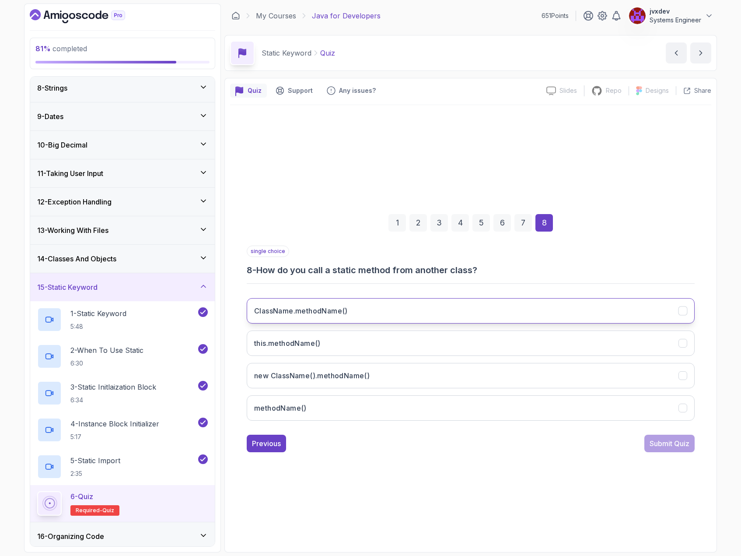
click at [384, 309] on button "ClassName.methodName()" at bounding box center [471, 310] width 448 height 25
click at [656, 445] on div "Submit Quiz" at bounding box center [670, 443] width 40 height 11
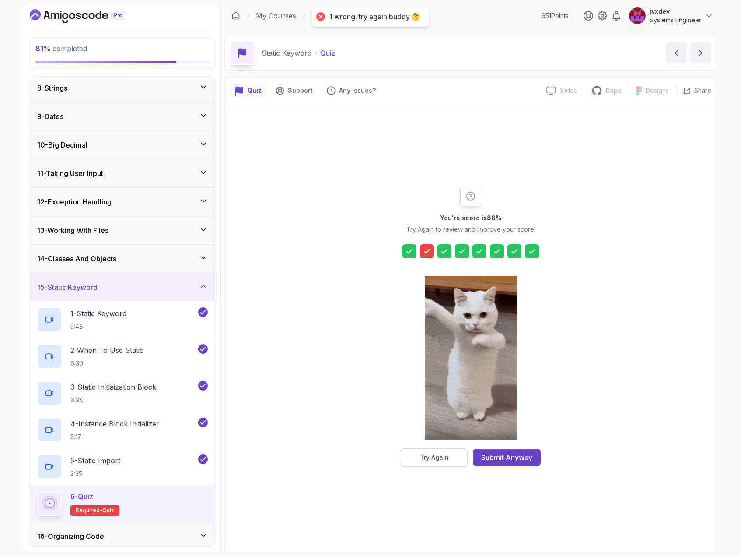
click at [452, 456] on button "Try Again" at bounding box center [434, 457] width 67 height 18
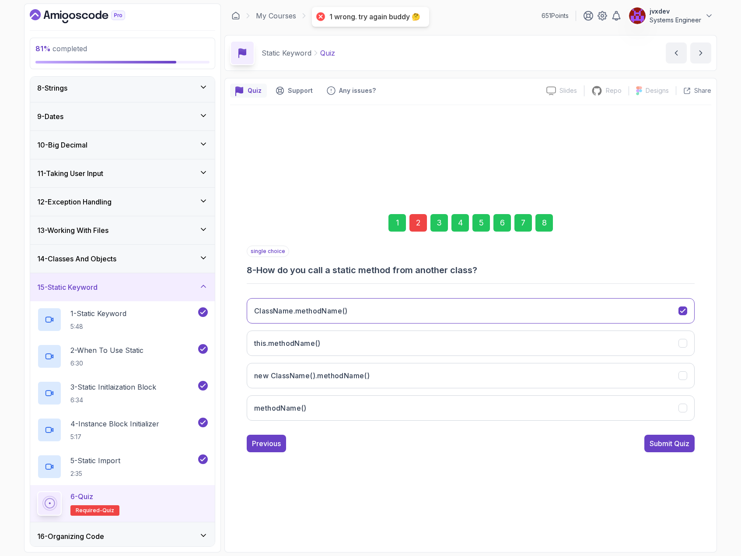
click at [416, 225] on div "2" at bounding box center [419, 223] width 18 height 18
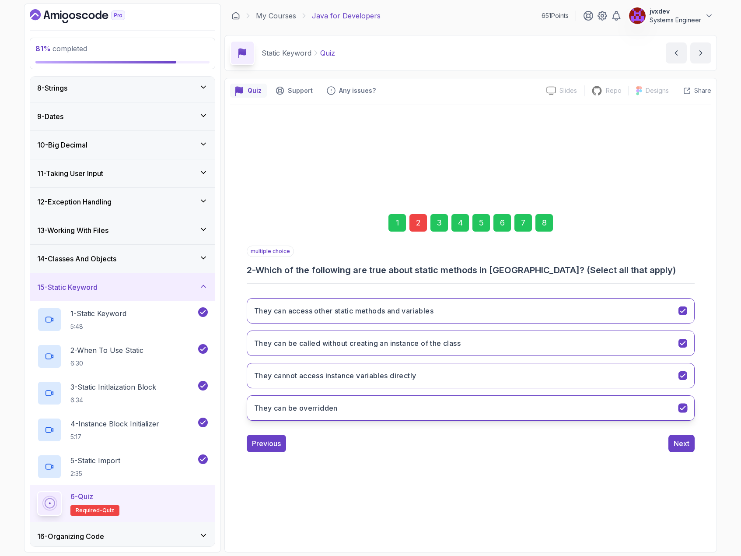
click at [685, 408] on icon "They can be overridden" at bounding box center [683, 407] width 8 height 8
click at [543, 224] on div "8" at bounding box center [545, 223] width 18 height 18
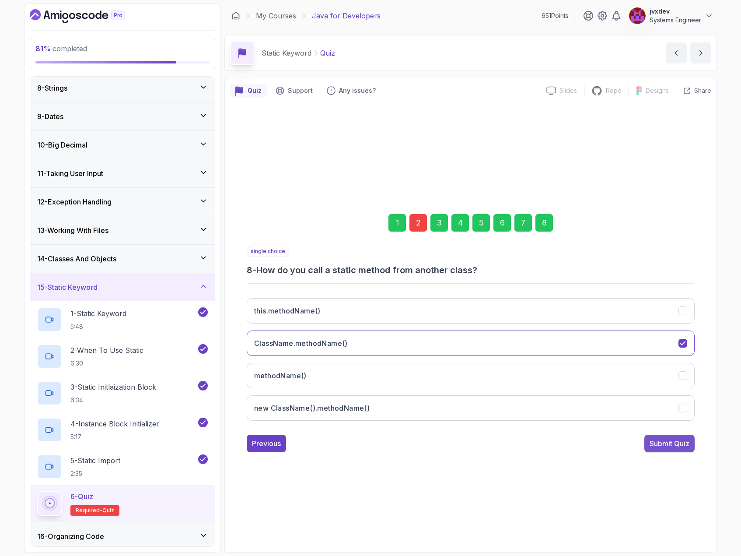
click at [658, 443] on div "Submit Quiz" at bounding box center [670, 443] width 40 height 11
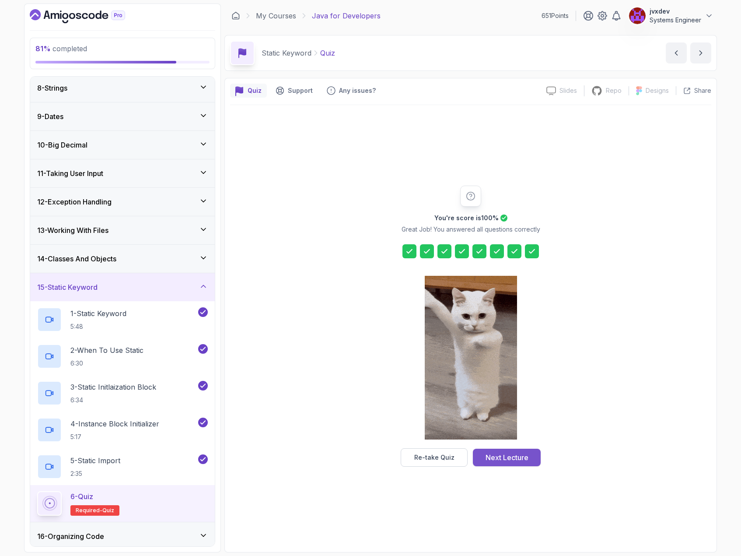
click at [518, 462] on div "Next Lecture" at bounding box center [507, 457] width 43 height 11
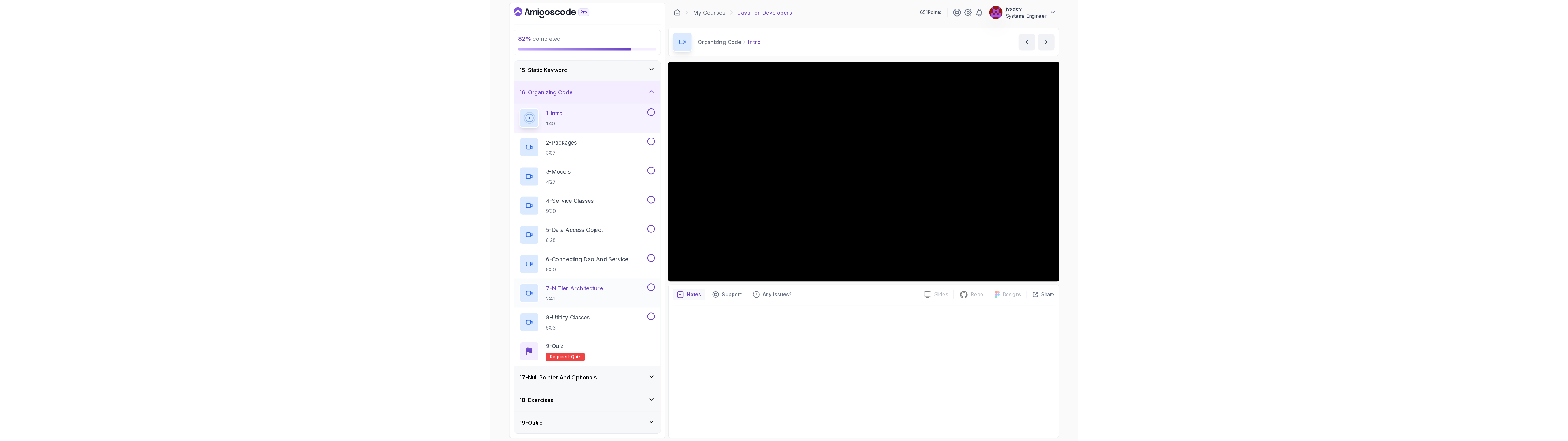
scroll to position [281, 0]
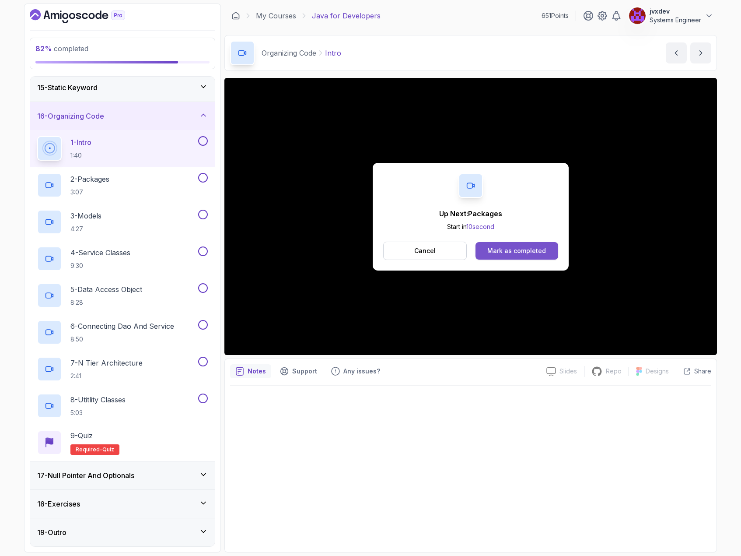
click at [525, 247] on div "Mark as completed" at bounding box center [516, 250] width 59 height 9
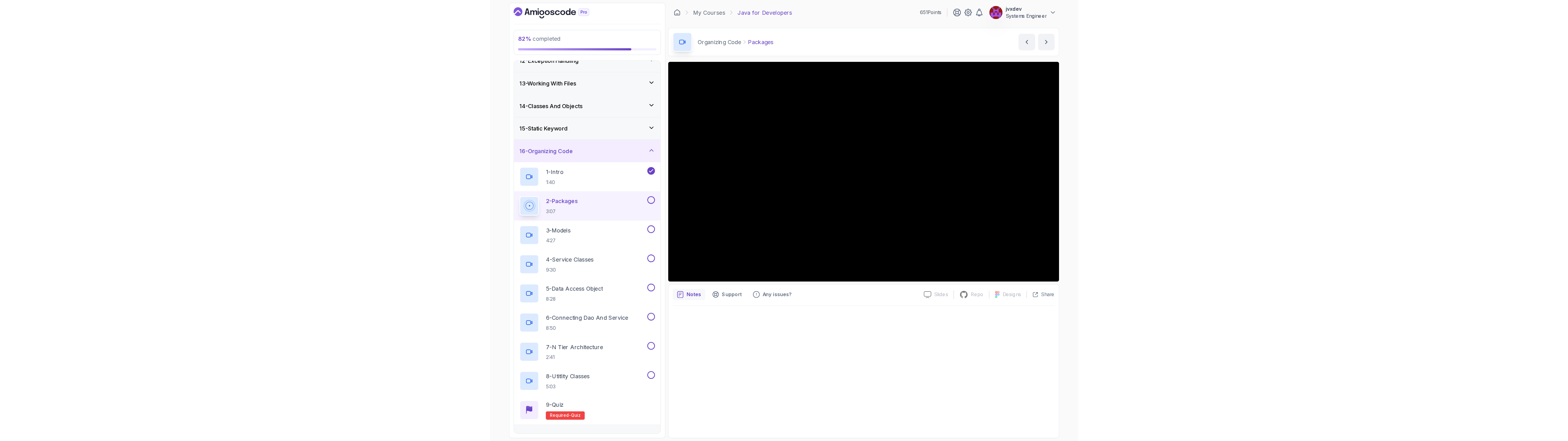
scroll to position [281, 0]
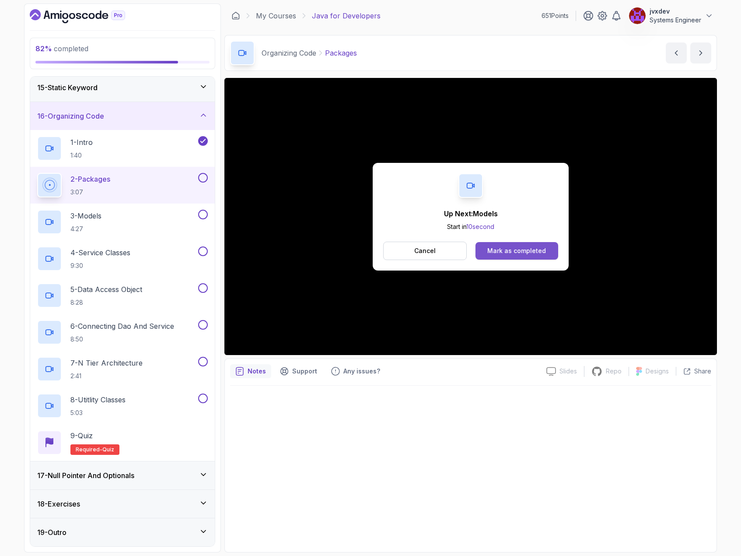
click at [539, 250] on div "Mark as completed" at bounding box center [516, 250] width 59 height 9
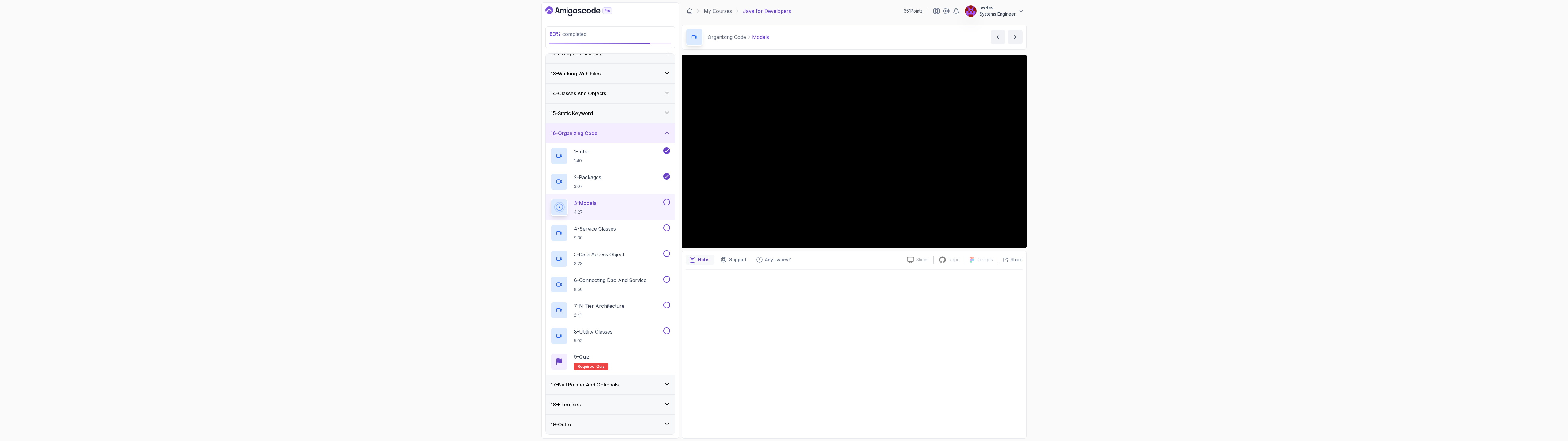
scroll to position [281, 0]
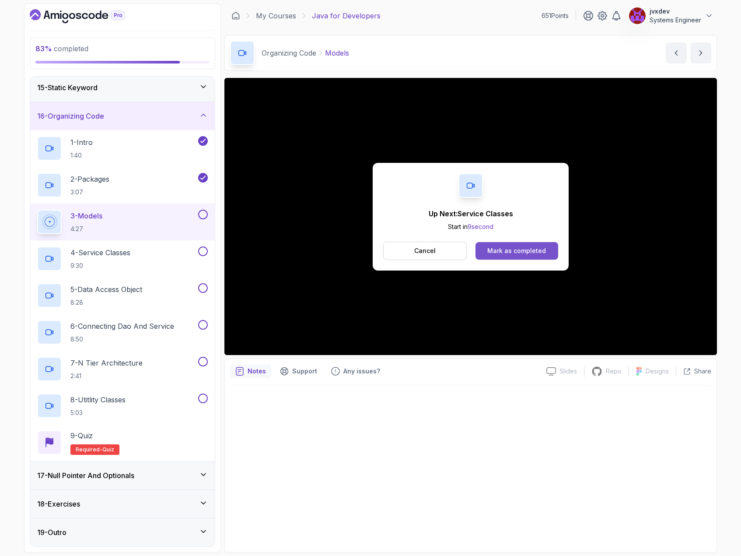
click at [538, 246] on div "Mark as completed" at bounding box center [516, 250] width 59 height 9
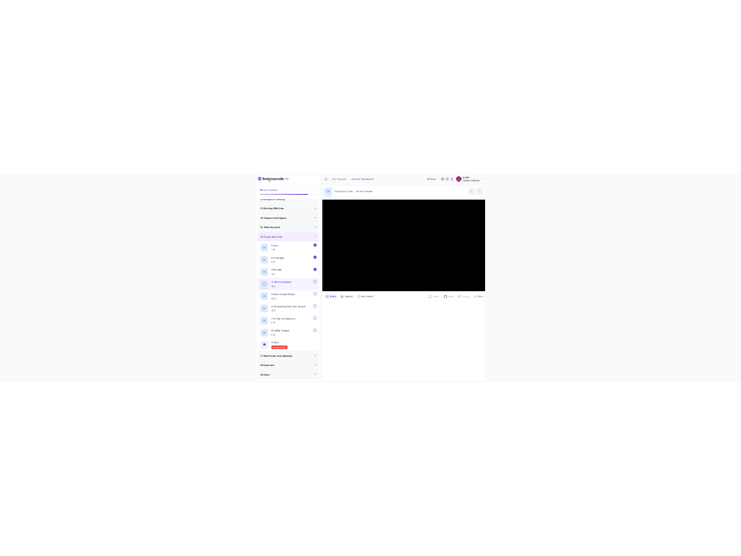
scroll to position [401, 0]
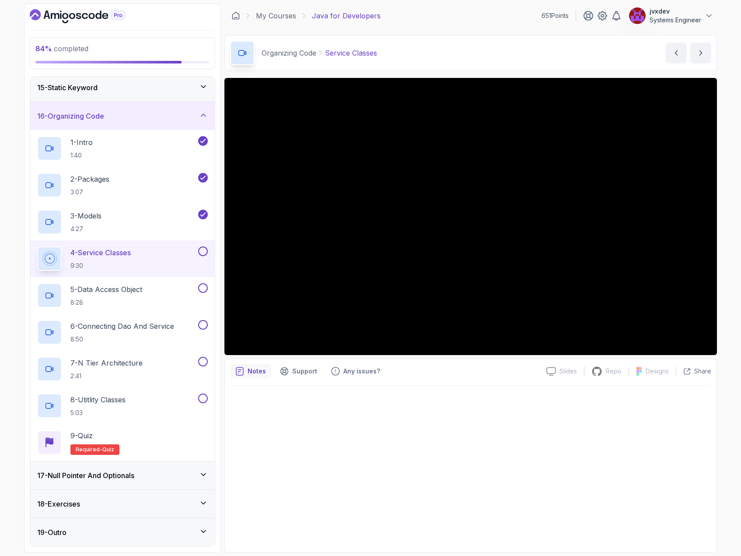
click at [150, 475] on div "17 - Null Pointer And Optionals" at bounding box center [122, 475] width 171 height 11
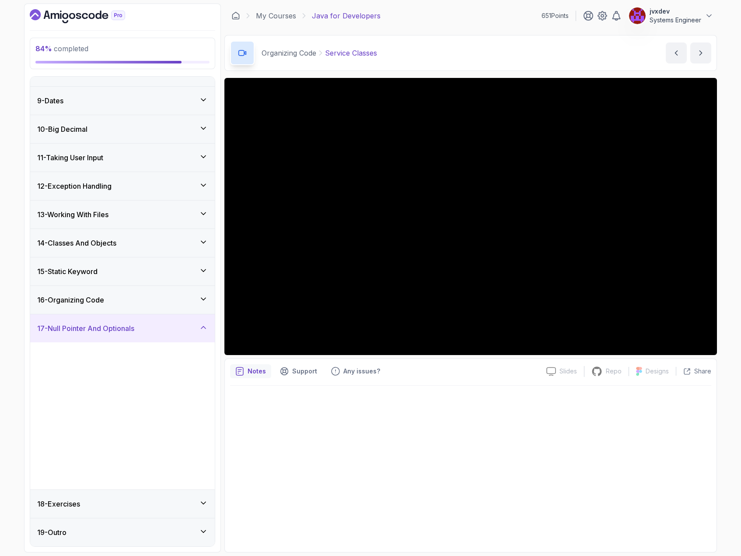
scroll to position [217, 0]
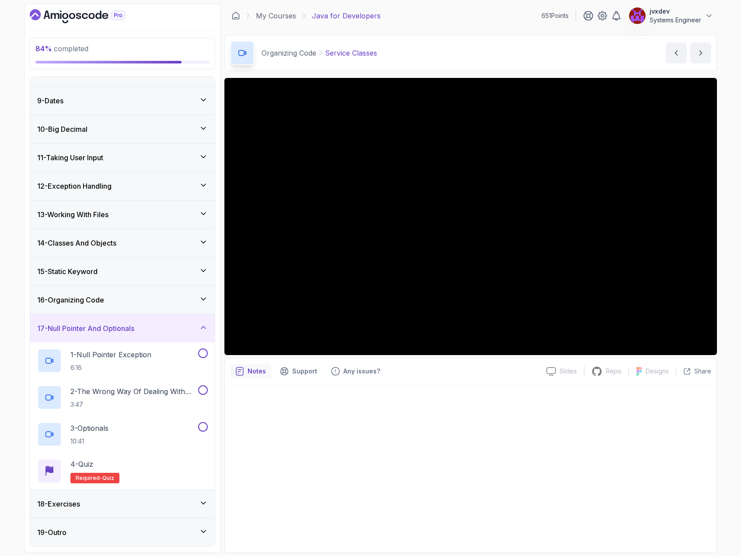
click at [167, 334] on div "17 - Null Pointer And Optionals" at bounding box center [122, 328] width 185 height 28
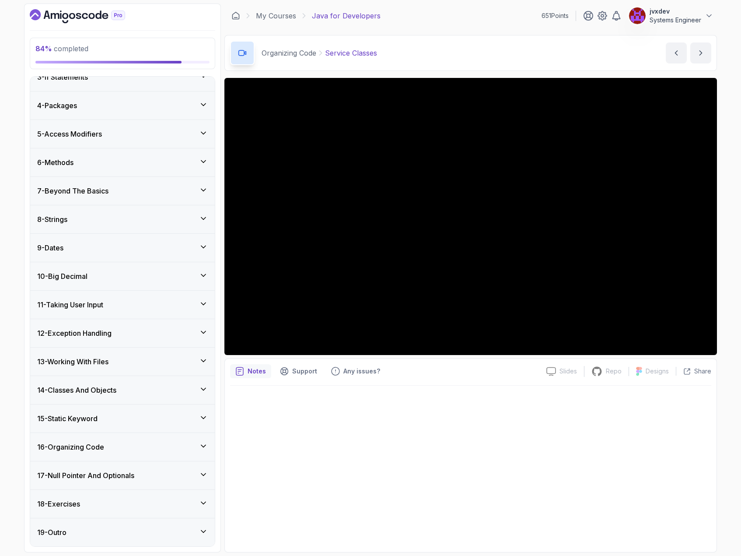
scroll to position [70, 0]
click at [115, 504] on div "18 - Exercises" at bounding box center [122, 503] width 171 height 11
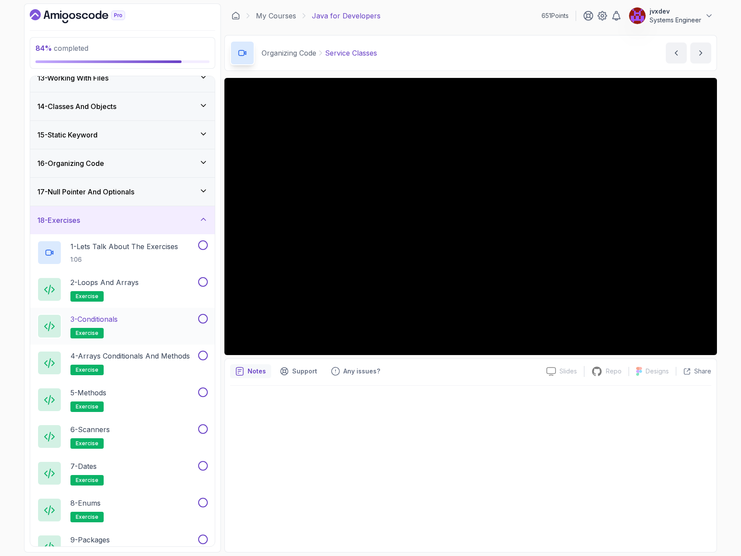
scroll to position [245, 0]
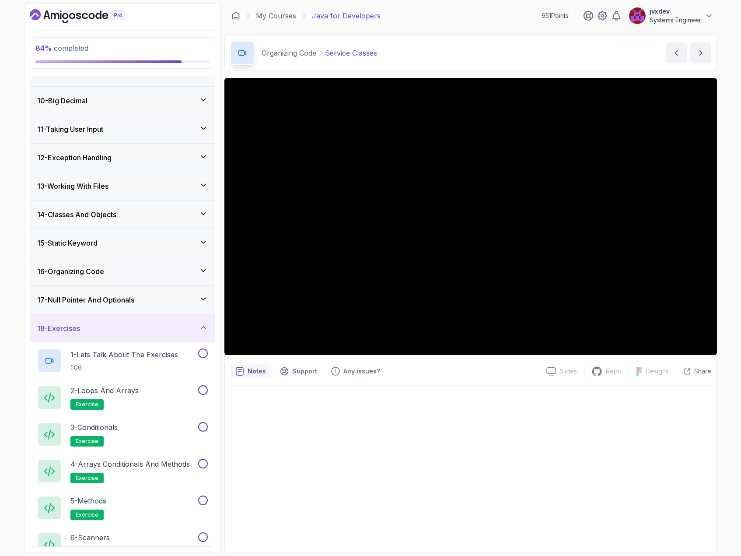
click at [172, 332] on div "18 - Exercises" at bounding box center [122, 328] width 171 height 11
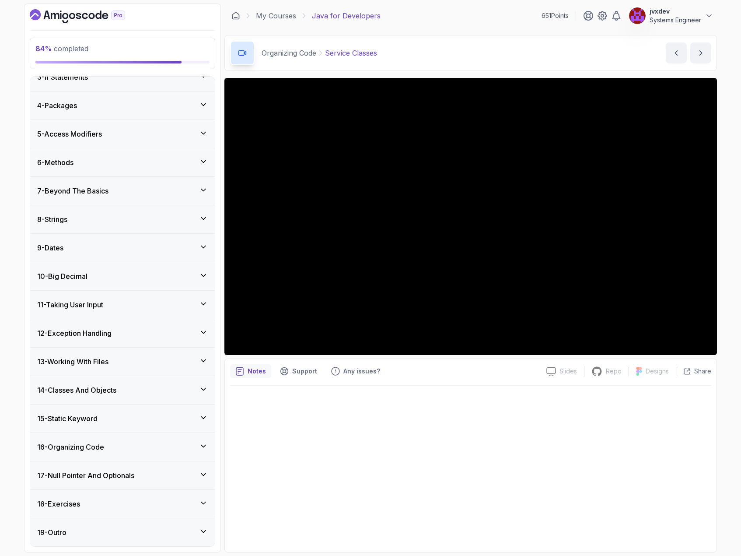
scroll to position [70, 0]
click at [126, 446] on div "16 - Organizing Code" at bounding box center [122, 446] width 171 height 11
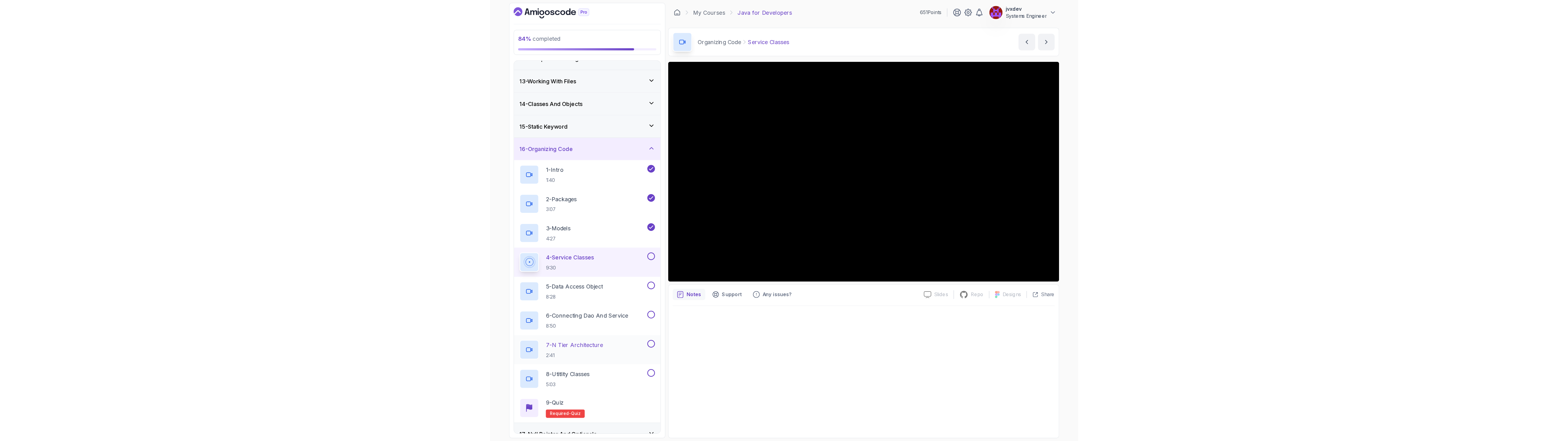
scroll to position [233, 0]
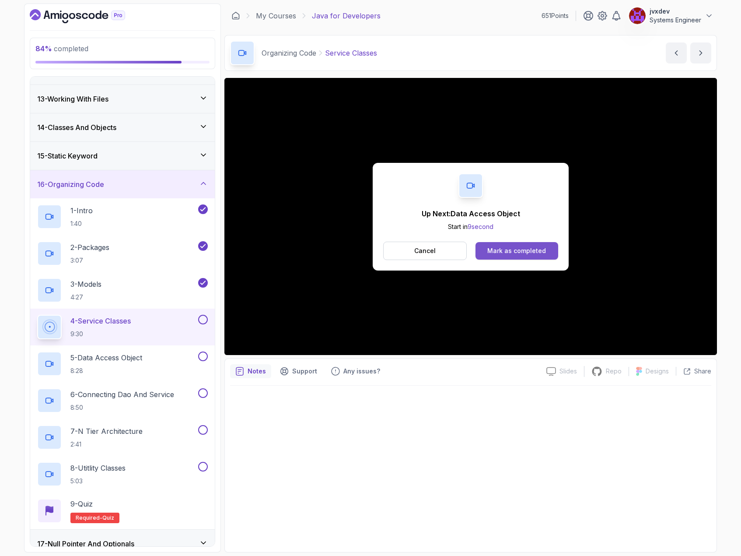
click at [517, 247] on div "Mark as completed" at bounding box center [516, 250] width 59 height 9
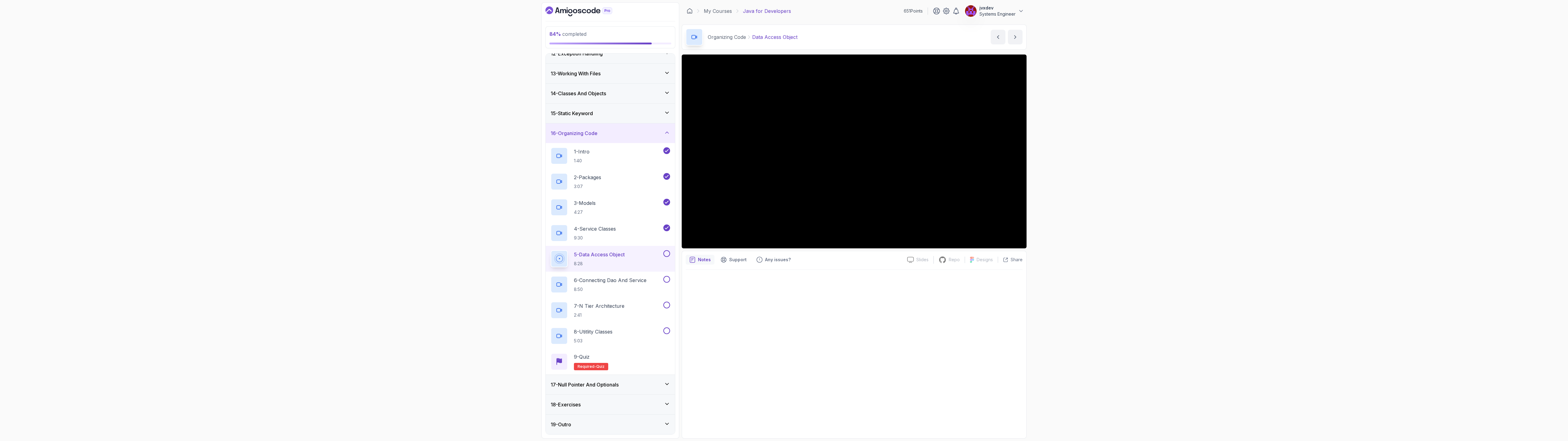
scroll to position [233, 0]
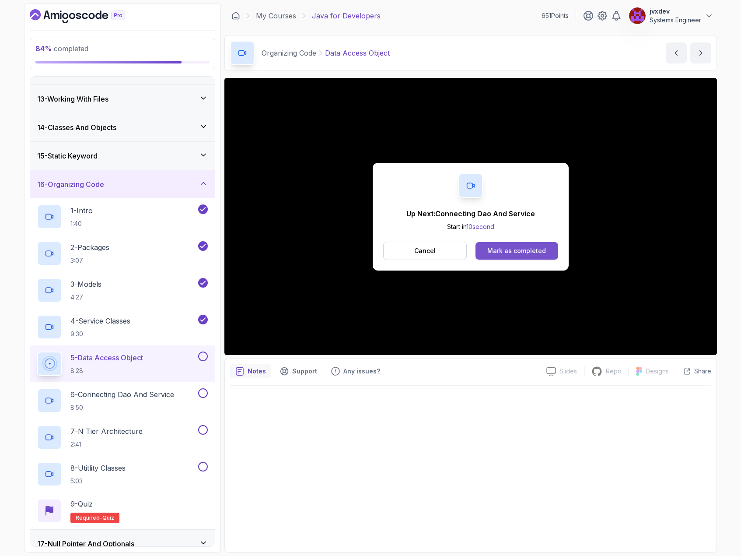
click at [508, 243] on button "Mark as completed" at bounding box center [517, 251] width 83 height 18
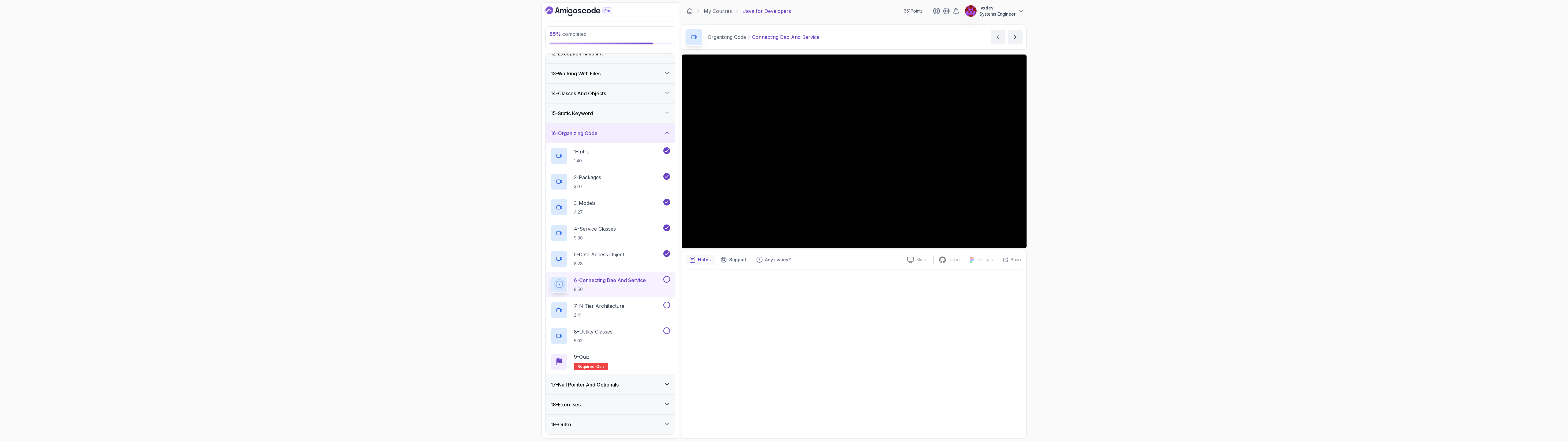
scroll to position [233, 0]
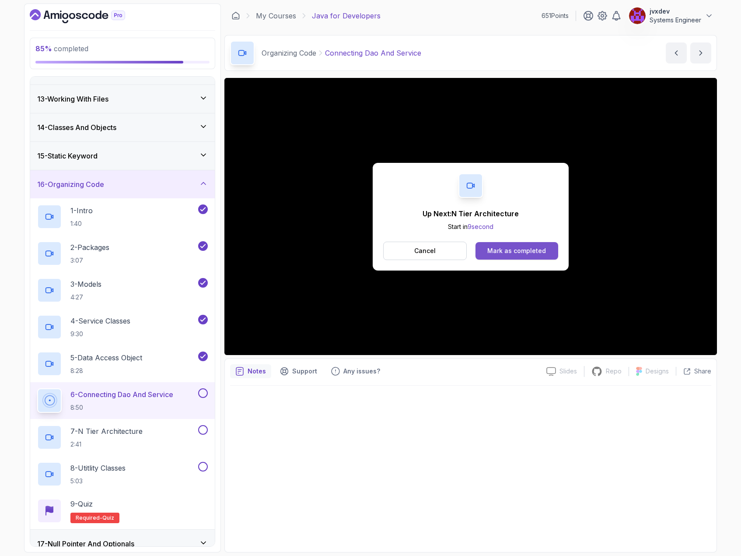
click at [508, 250] on div "Mark as completed" at bounding box center [516, 250] width 59 height 9
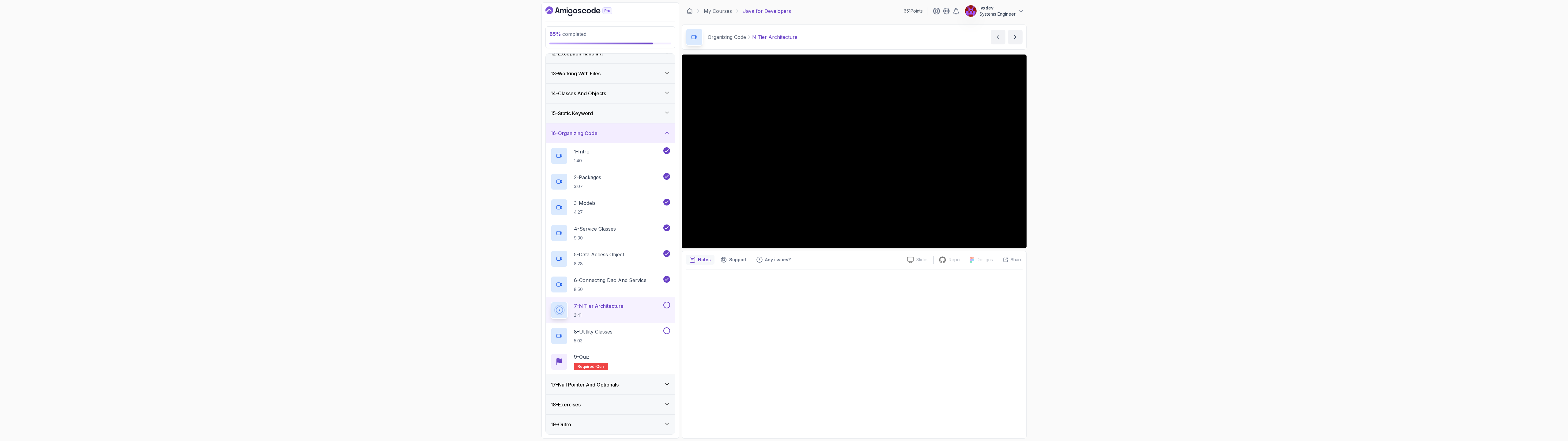
scroll to position [233, 0]
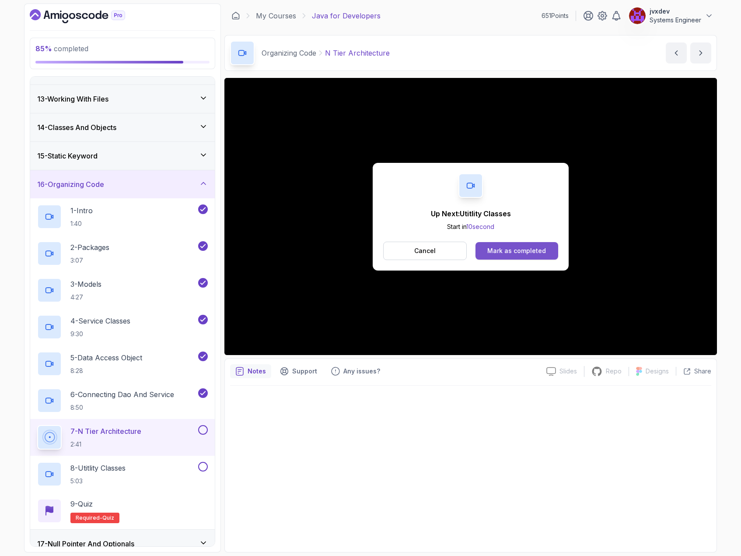
click at [553, 256] on button "Mark as completed" at bounding box center [517, 251] width 83 height 18
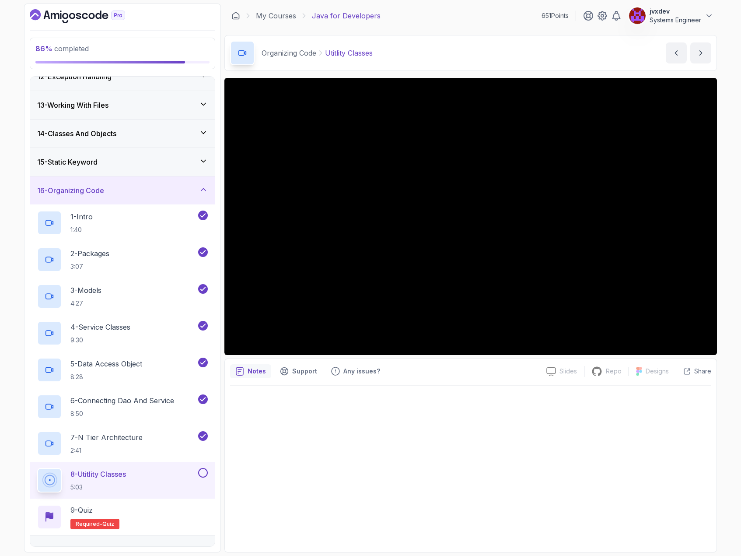
scroll to position [333, 0]
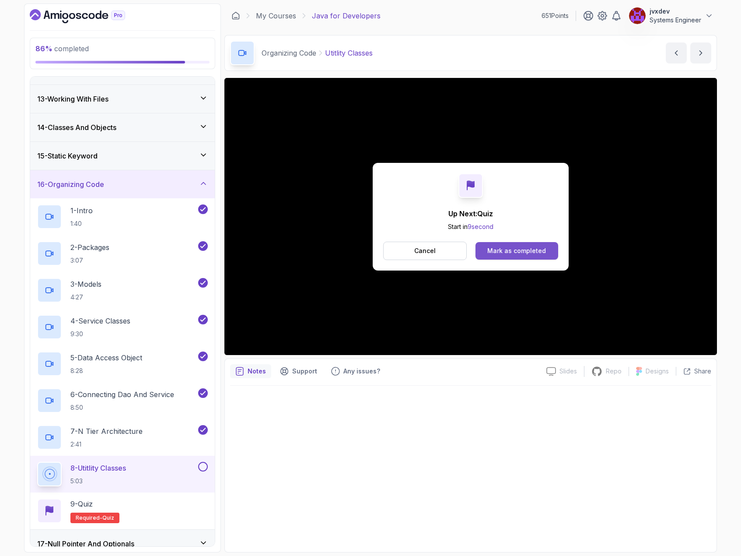
click at [511, 254] on div "Mark as completed" at bounding box center [516, 250] width 59 height 9
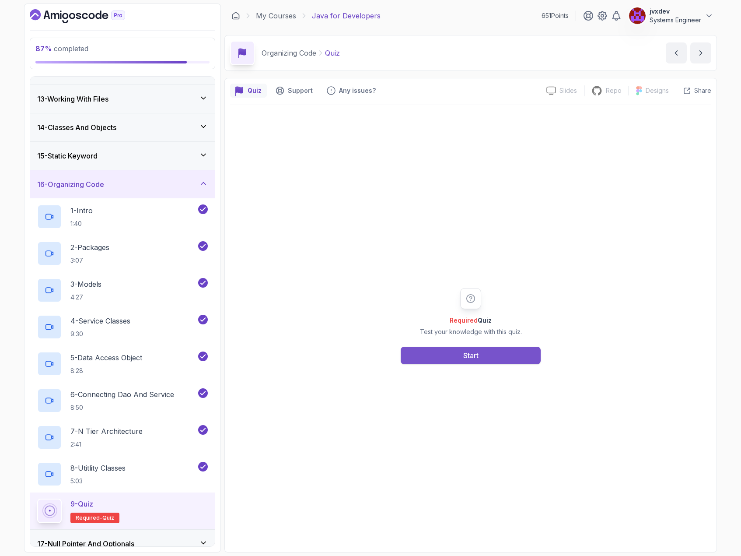
click at [510, 354] on button "Start" at bounding box center [471, 356] width 140 height 18
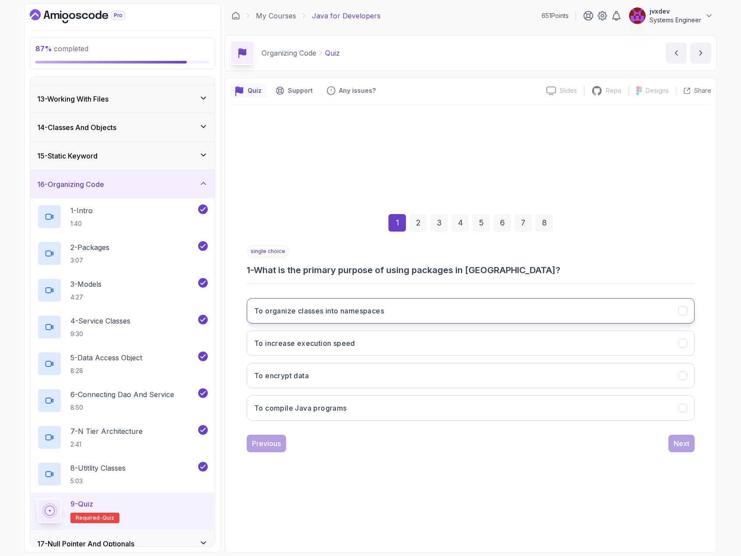
click at [442, 312] on button "To organize classes into namespaces" at bounding box center [471, 310] width 448 height 25
click at [686, 441] on div "Next" at bounding box center [682, 443] width 16 height 11
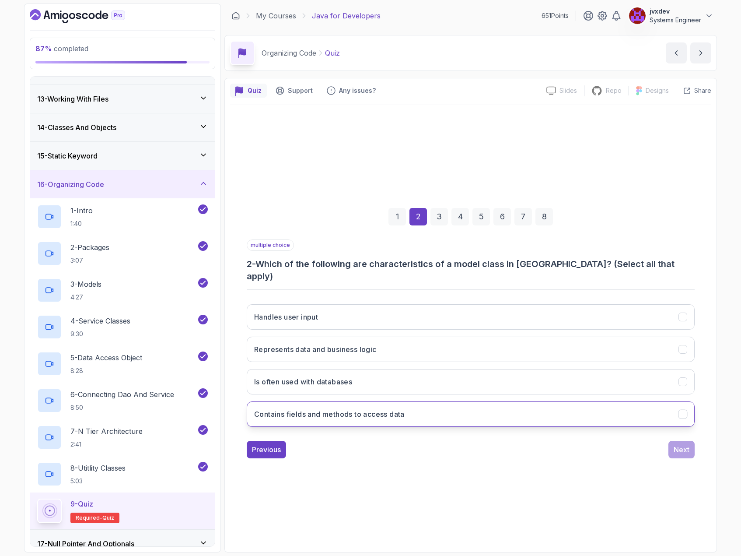
click at [428, 405] on button "Contains fields and methods to access data" at bounding box center [471, 413] width 448 height 25
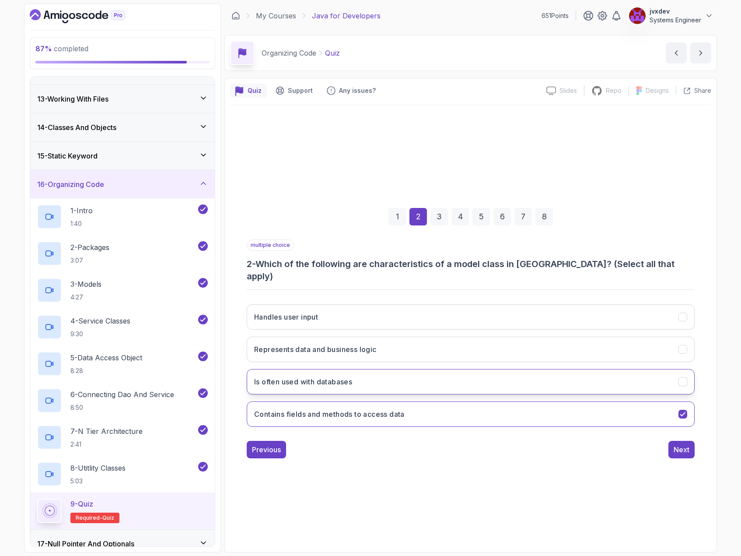
click at [510, 375] on button "Is often used with databases" at bounding box center [471, 381] width 448 height 25
click at [686, 444] on div "Next" at bounding box center [682, 449] width 16 height 11
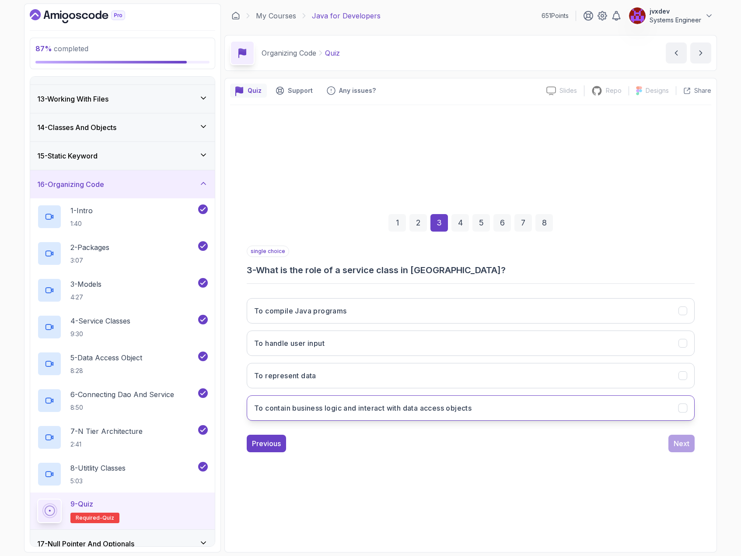
click at [381, 406] on h3 "To contain business logic and interact with data access objects" at bounding box center [362, 408] width 217 height 11
click at [686, 441] on div "Next" at bounding box center [682, 443] width 16 height 11
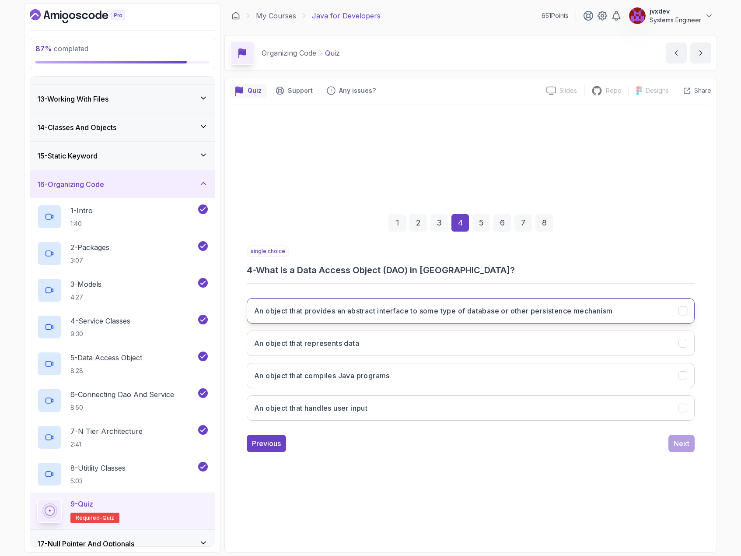
click at [474, 315] on h3 "An object that provides an abstract interface to some type of database or other…" at bounding box center [433, 310] width 358 height 11
click at [686, 440] on div "Next" at bounding box center [682, 443] width 16 height 11
click at [397, 308] on h3 "To provide static methods and constants that can be used across the application" at bounding box center [392, 310] width 277 height 11
click at [673, 448] on button "Next" at bounding box center [682, 443] width 26 height 18
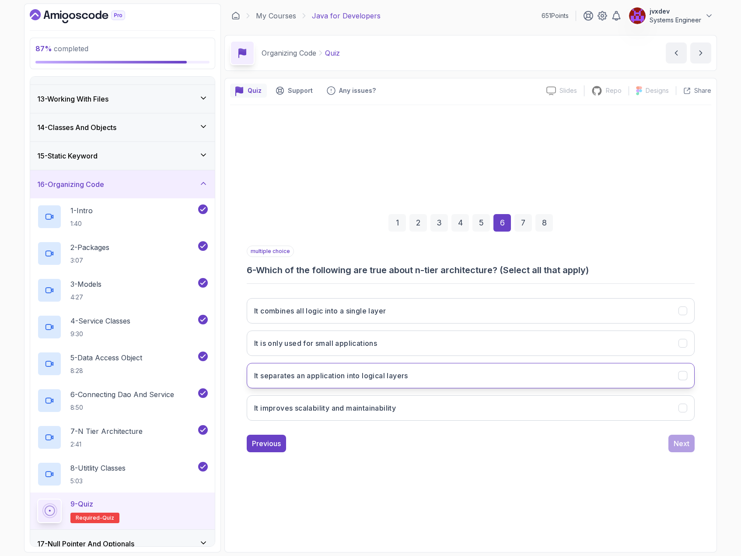
click at [438, 372] on button "It separates an application into logical layers" at bounding box center [471, 375] width 448 height 25
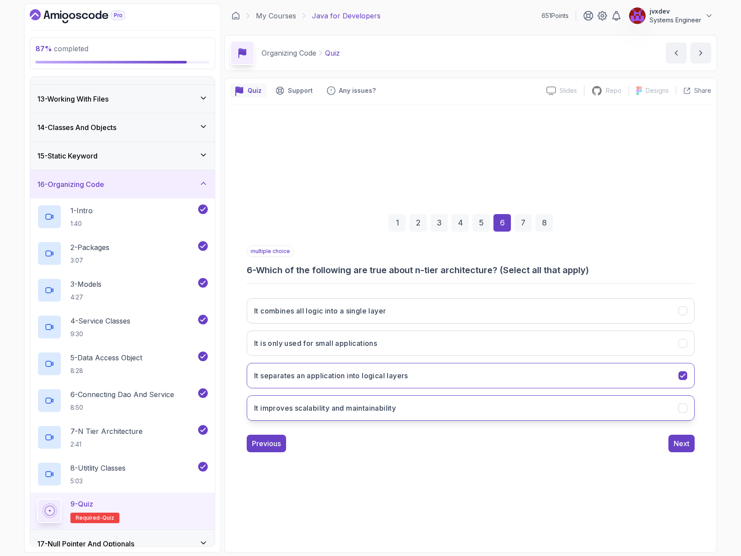
click at [413, 405] on button "It improves scalability and maintainability" at bounding box center [471, 407] width 448 height 25
click at [678, 444] on div "Next" at bounding box center [682, 443] width 16 height 11
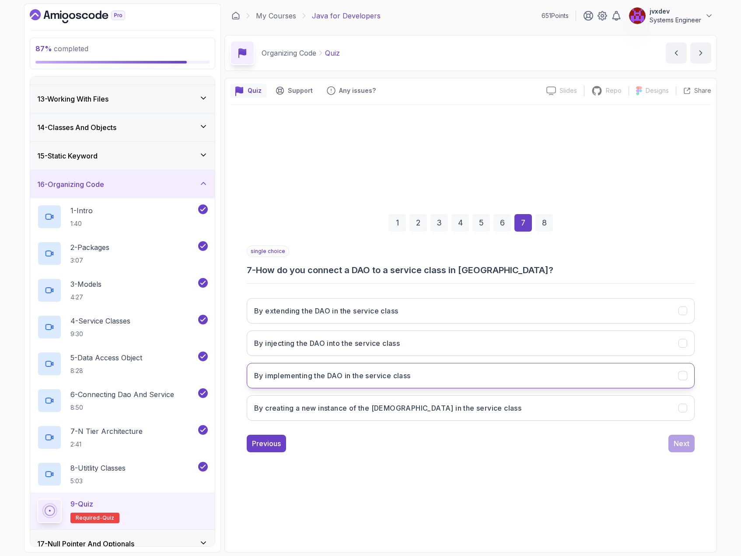
click at [483, 372] on button "By implementing the DAO in the service class" at bounding box center [471, 375] width 448 height 25
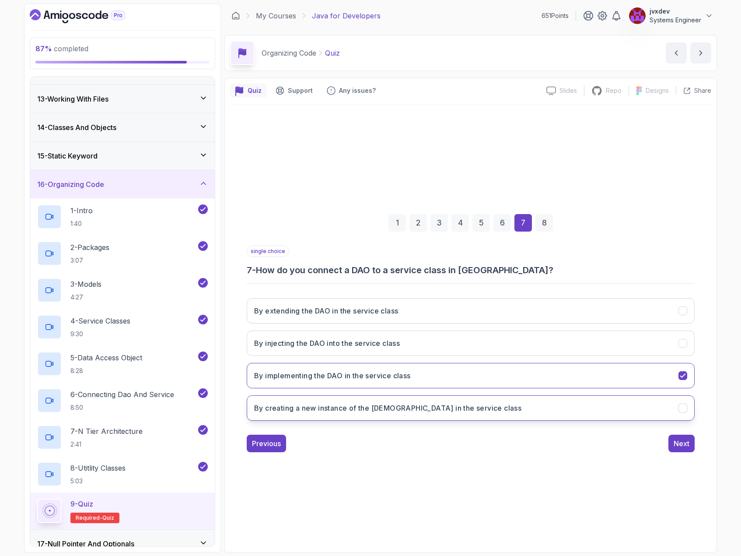
click at [483, 406] on button "By creating a new instance of the [DEMOGRAPHIC_DATA] in the service class" at bounding box center [471, 407] width 448 height 25
click at [677, 443] on div "Next" at bounding box center [682, 443] width 16 height 11
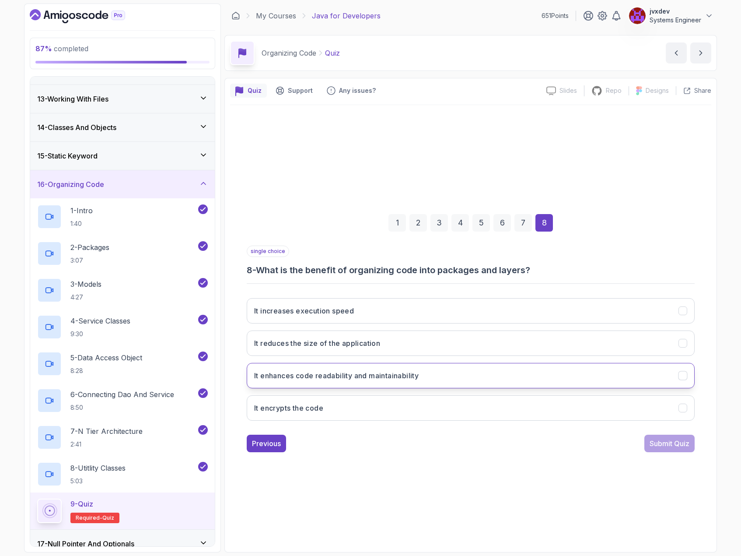
click at [407, 368] on button "It enhances code readability and maintainability" at bounding box center [471, 375] width 448 height 25
click at [673, 449] on button "Submit Quiz" at bounding box center [669, 443] width 50 height 18
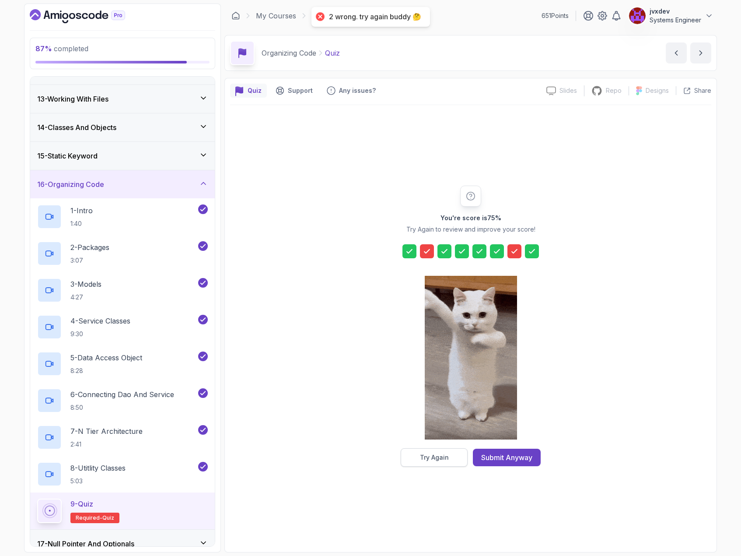
click at [444, 459] on div "Try Again" at bounding box center [434, 457] width 29 height 9
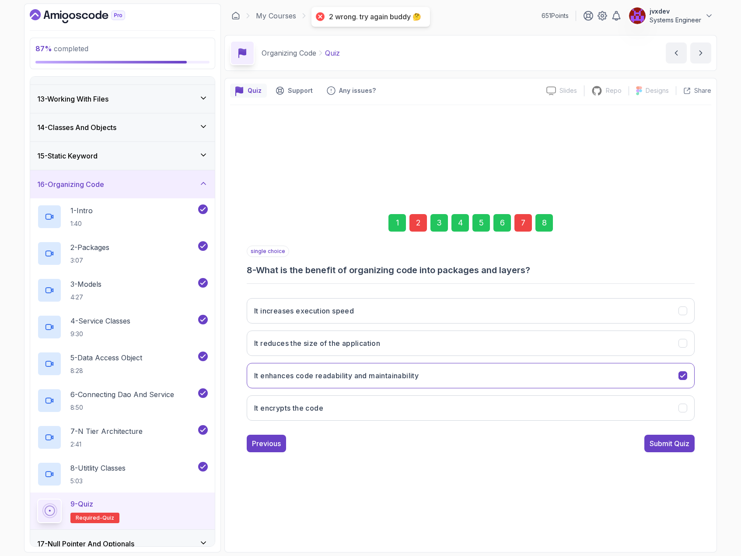
click at [416, 227] on div "2" at bounding box center [419, 223] width 18 height 18
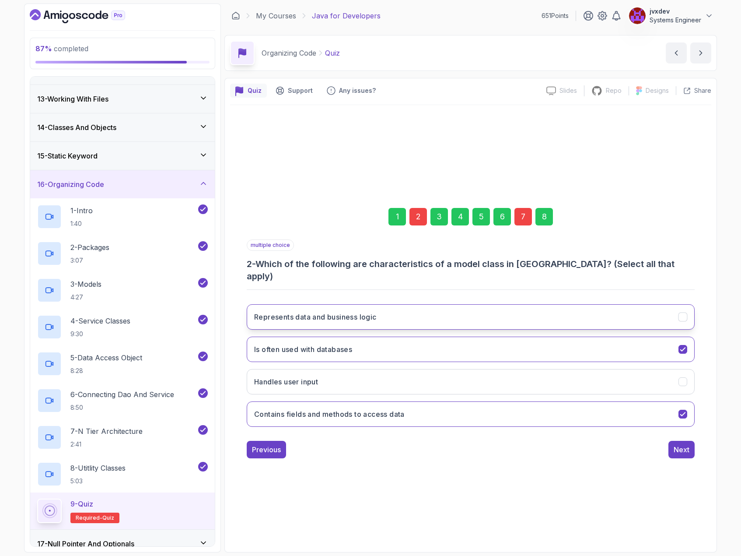
click at [383, 308] on button "Represents data and business logic" at bounding box center [471, 316] width 448 height 25
click at [544, 336] on button "Is often used with databases" at bounding box center [471, 348] width 448 height 25
click at [690, 441] on button "Next" at bounding box center [682, 450] width 26 height 18
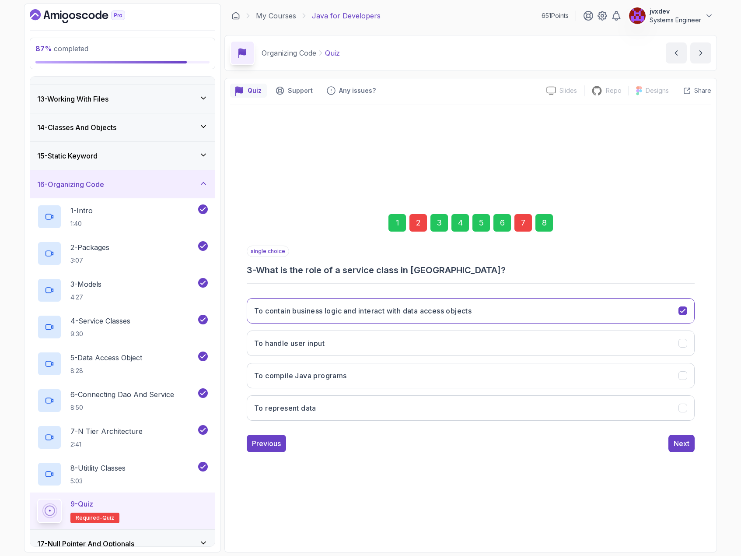
click at [519, 227] on div "7" at bounding box center [524, 223] width 18 height 18
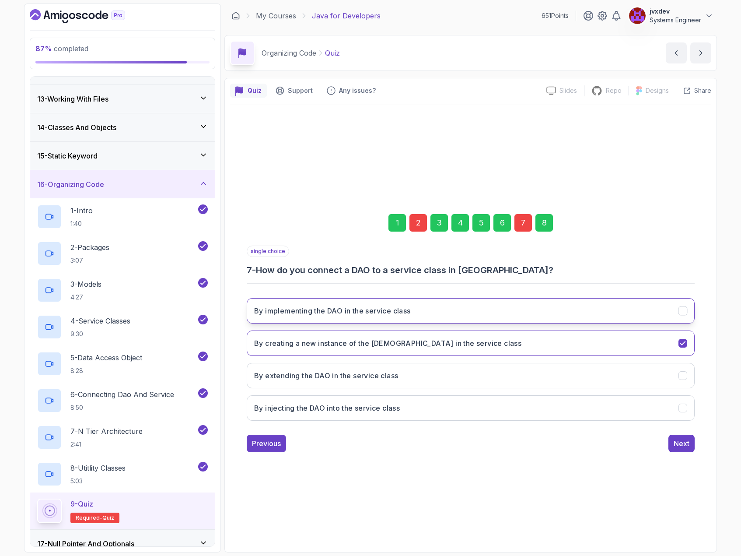
click at [423, 314] on button "By implementing the DAO in the service class" at bounding box center [471, 310] width 448 height 25
drag, startPoint x: 687, startPoint y: 435, endPoint x: 687, endPoint y: 445, distance: 10.5
click at [688, 436] on button "Next" at bounding box center [682, 443] width 26 height 18
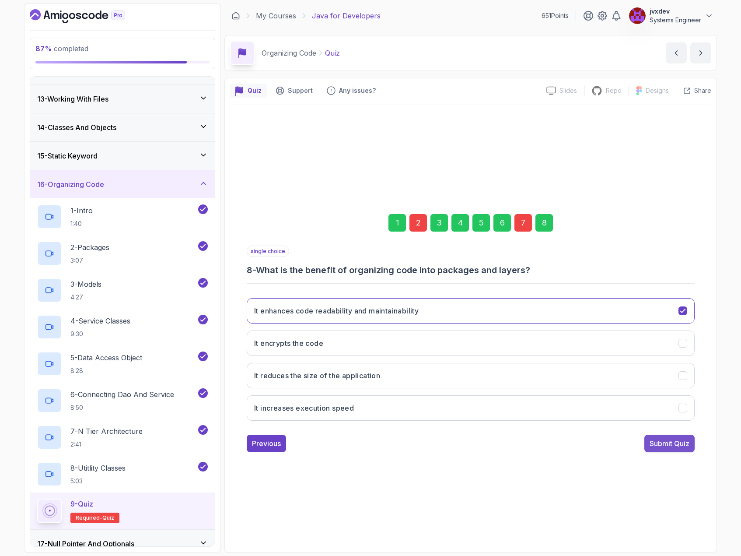
click at [684, 446] on div "Submit Quiz" at bounding box center [670, 443] width 40 height 11
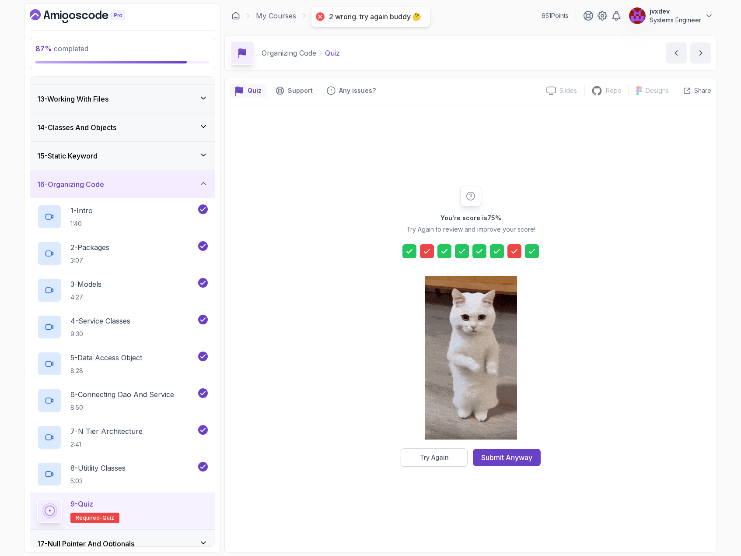
click at [453, 456] on button "Try Again" at bounding box center [434, 457] width 67 height 18
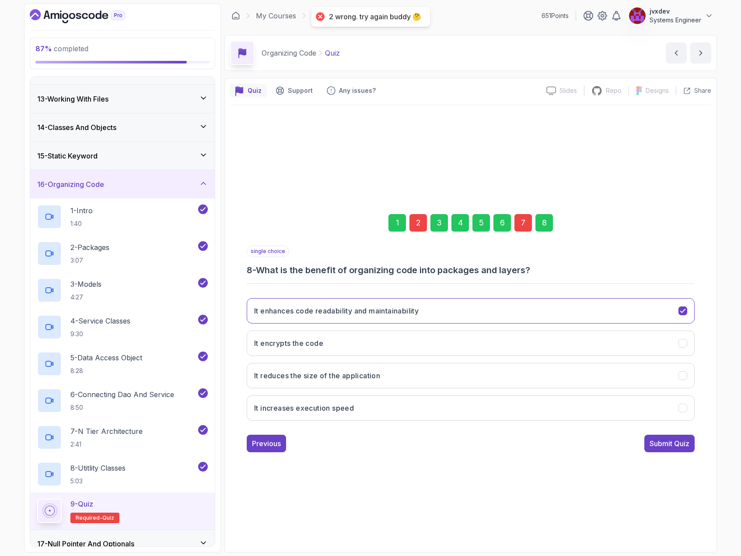
click at [419, 221] on div "2" at bounding box center [419, 223] width 18 height 18
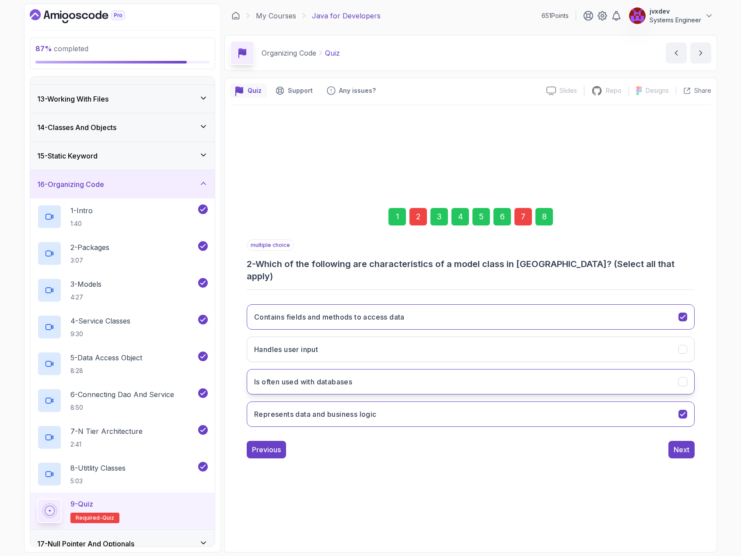
click at [408, 373] on button "Is often used with databases" at bounding box center [471, 381] width 448 height 25
click at [522, 225] on div "7" at bounding box center [524, 217] width 18 height 18
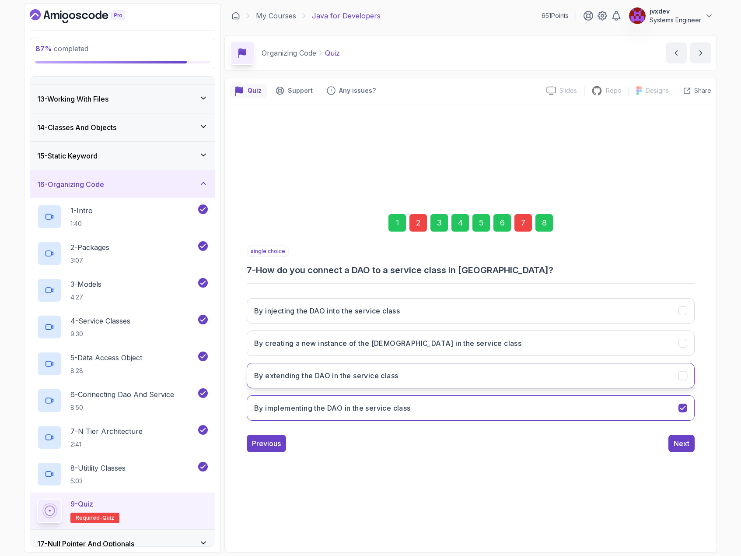
click at [420, 375] on button "By extending the DAO in the service class" at bounding box center [471, 375] width 448 height 25
click at [693, 441] on button "Next" at bounding box center [682, 443] width 26 height 18
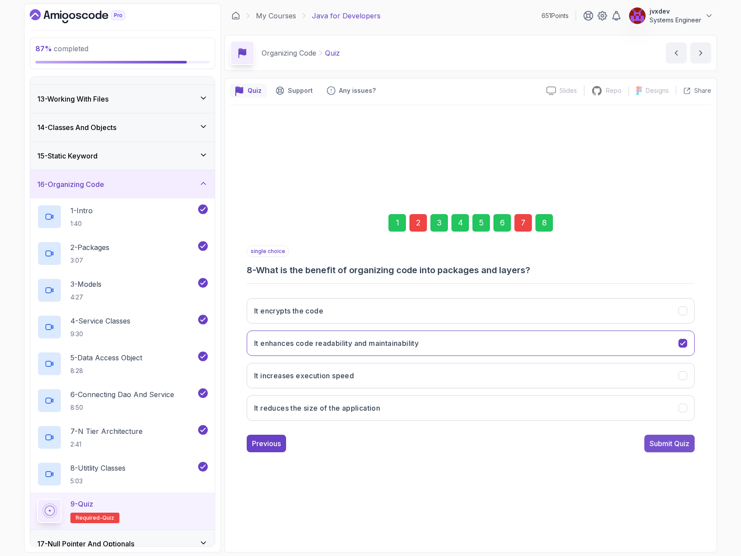
click at [682, 443] on div "Submit Quiz" at bounding box center [670, 443] width 40 height 11
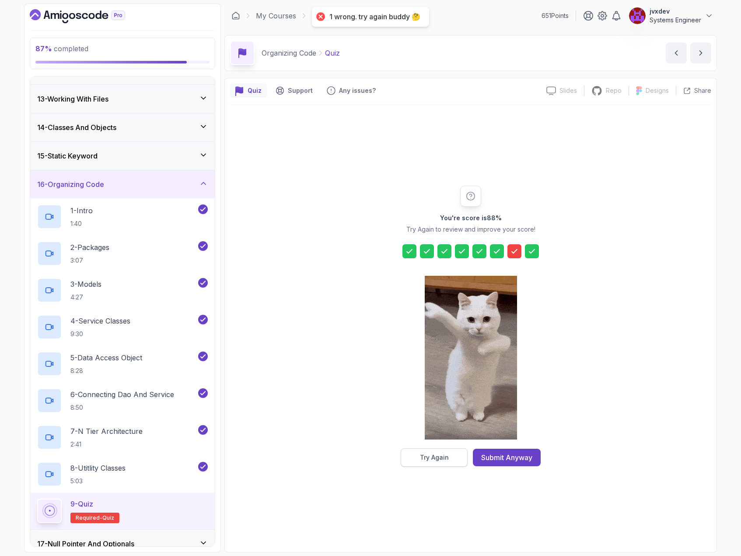
click at [430, 456] on div "Try Again" at bounding box center [434, 457] width 29 height 9
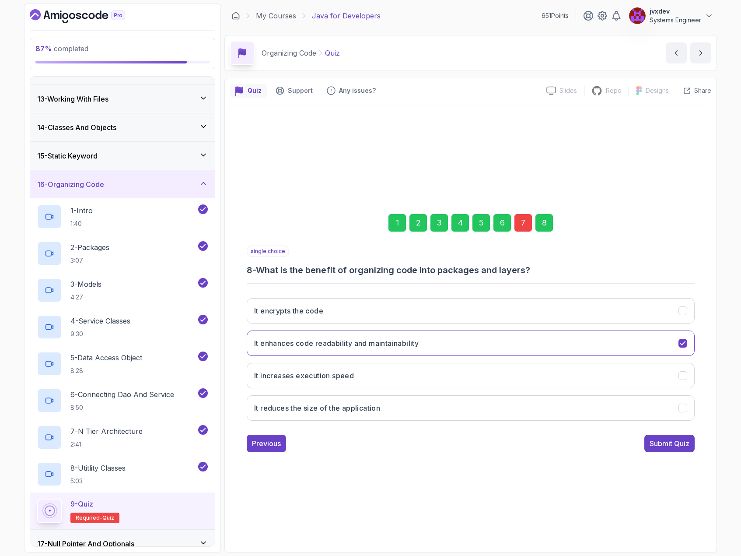
click at [524, 224] on div "7" at bounding box center [524, 223] width 18 height 18
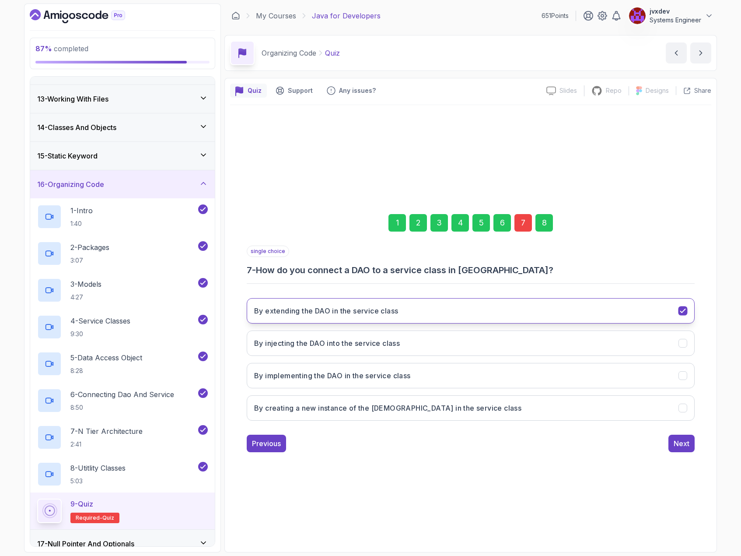
click at [685, 313] on icon "By extending the DAO in the service class" at bounding box center [683, 310] width 8 height 8
click at [448, 339] on button "By injecting the DAO into the service class" at bounding box center [471, 342] width 448 height 25
click at [686, 446] on div "Next" at bounding box center [682, 443] width 16 height 11
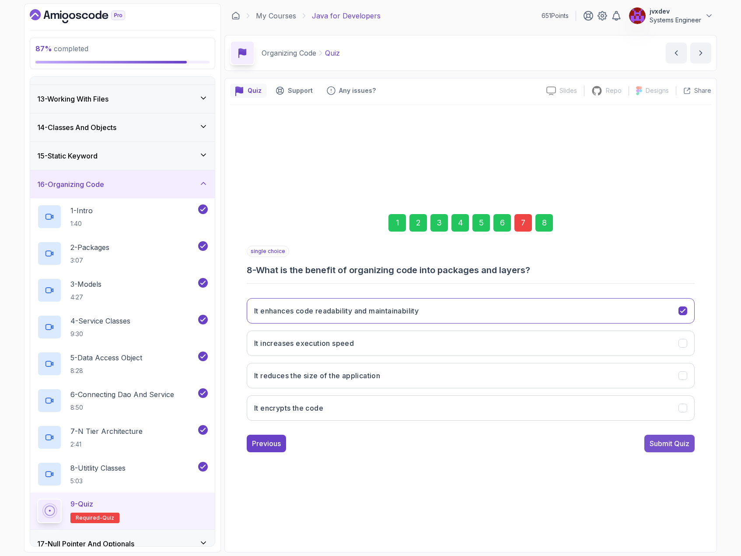
click at [680, 443] on div "Submit Quiz" at bounding box center [670, 443] width 40 height 11
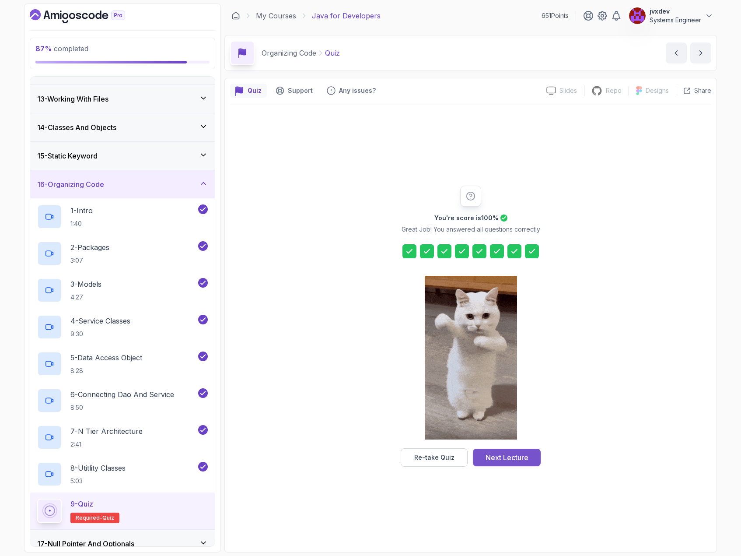
click at [497, 456] on div "Next Lecture" at bounding box center [507, 457] width 43 height 11
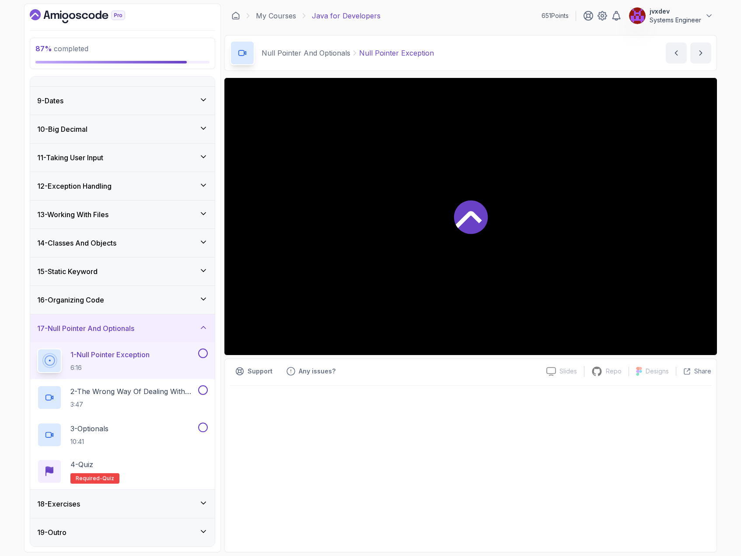
scroll to position [217, 0]
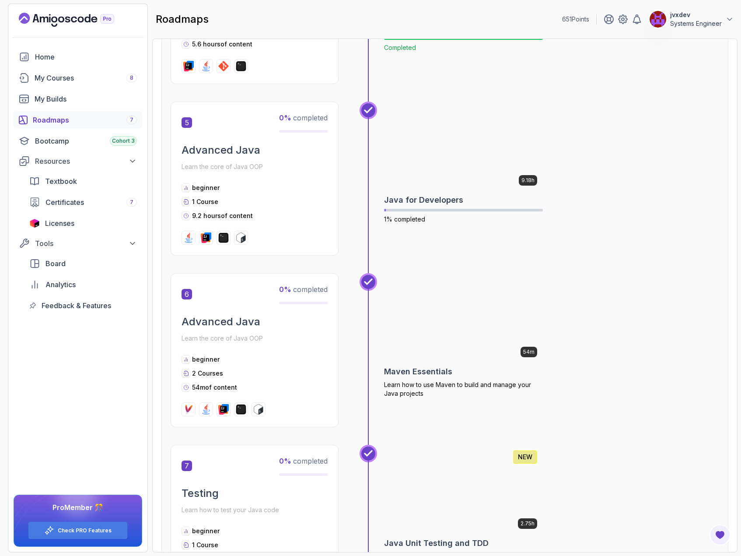
scroll to position [963, 0]
